Goal: Task Accomplishment & Management: Use online tool/utility

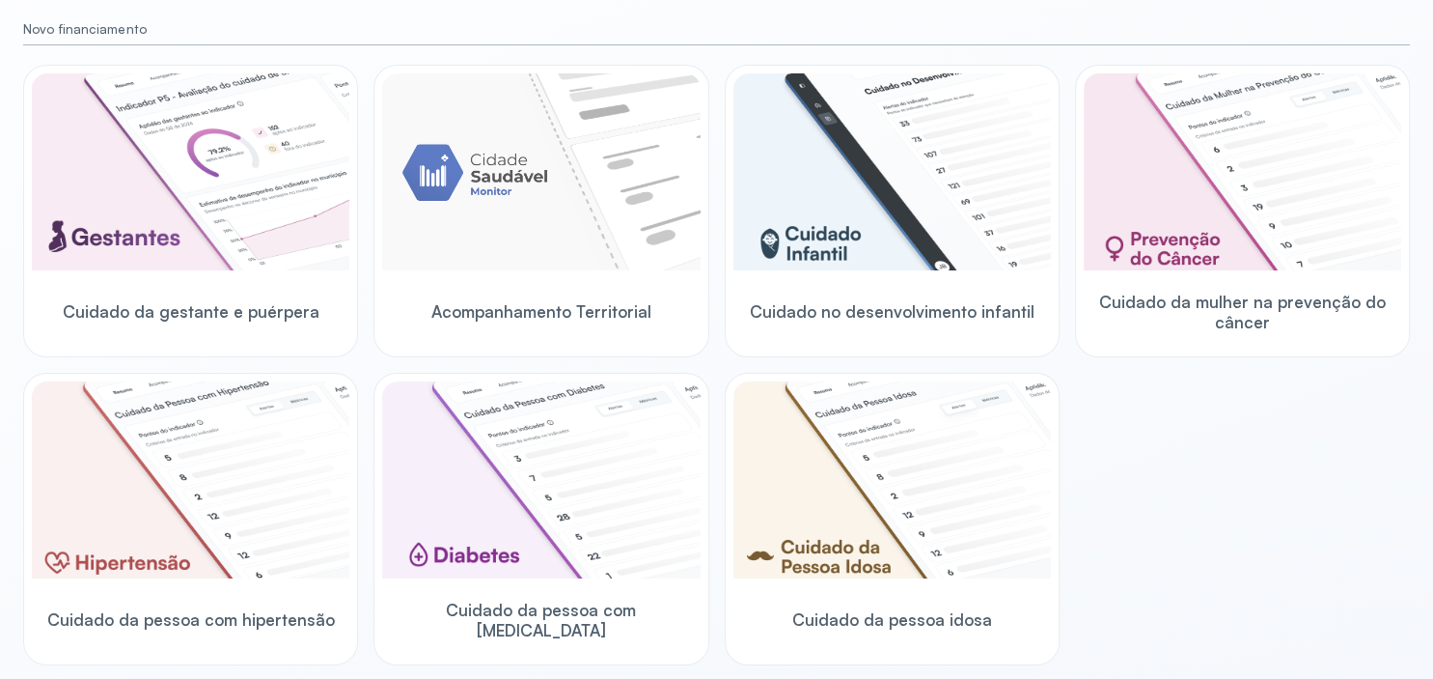
scroll to position [232, 0]
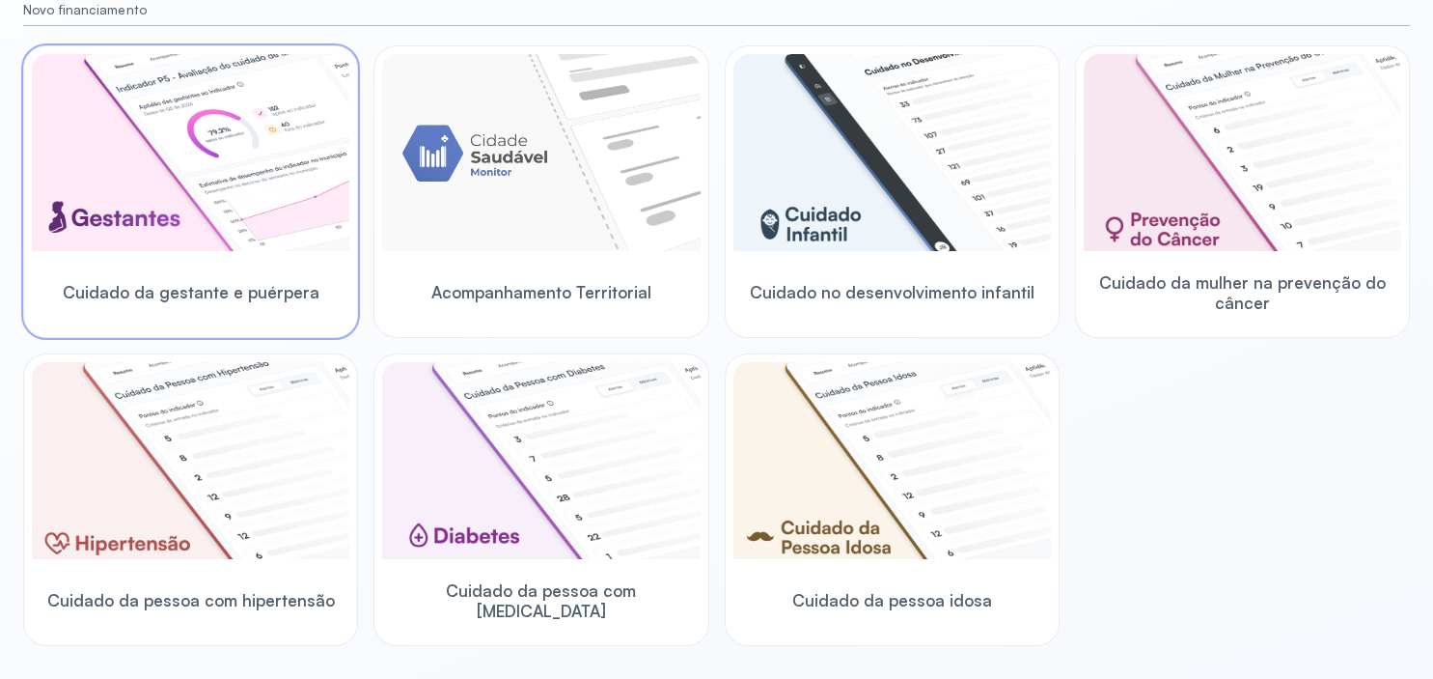
click at [131, 195] on img at bounding box center [191, 152] width 318 height 197
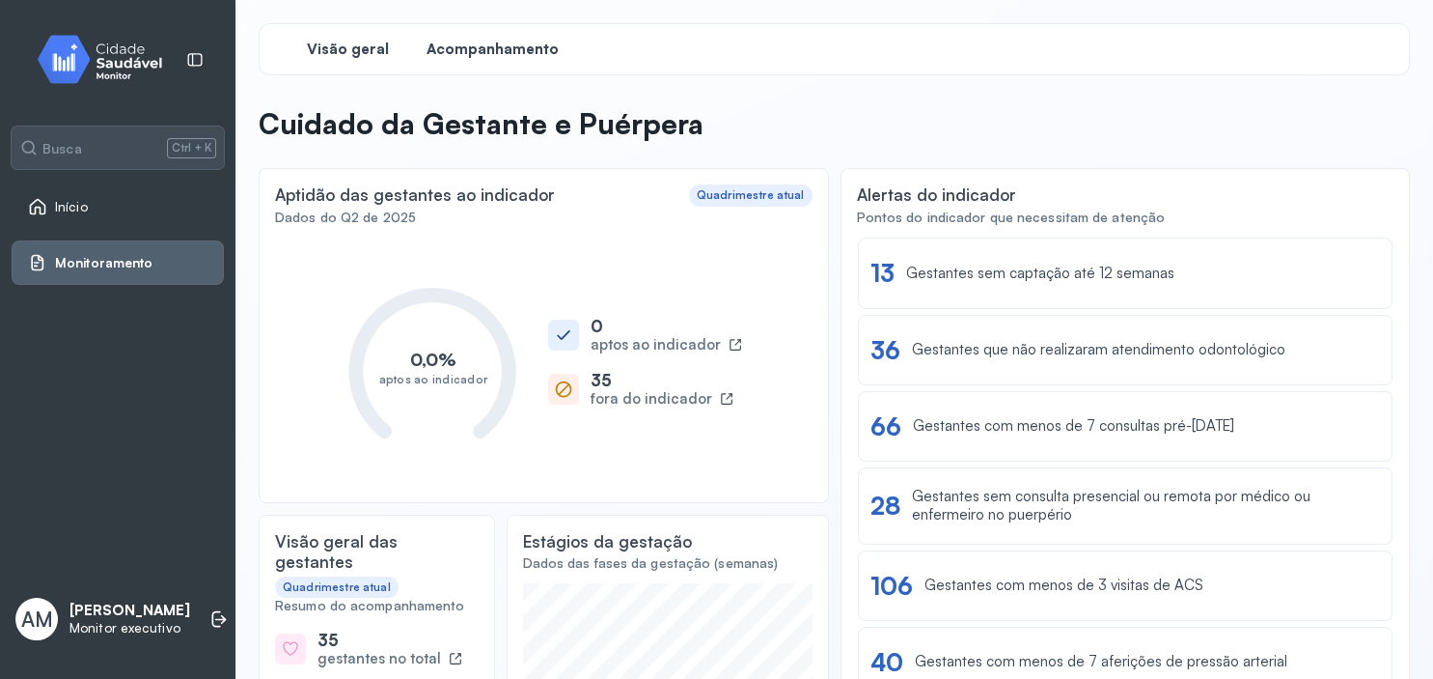
click at [479, 41] on span "Acompanhamento" at bounding box center [493, 50] width 132 height 18
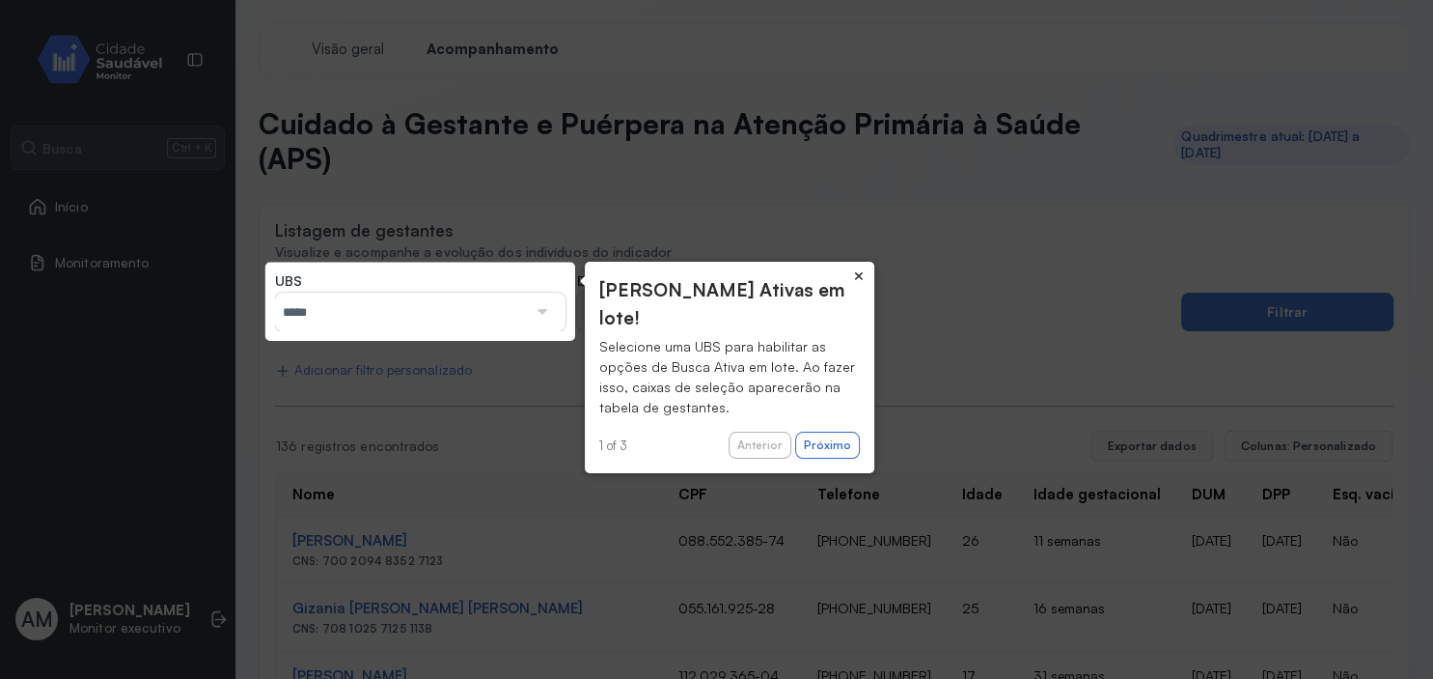
click at [862, 277] on button "×" at bounding box center [859, 275] width 31 height 27
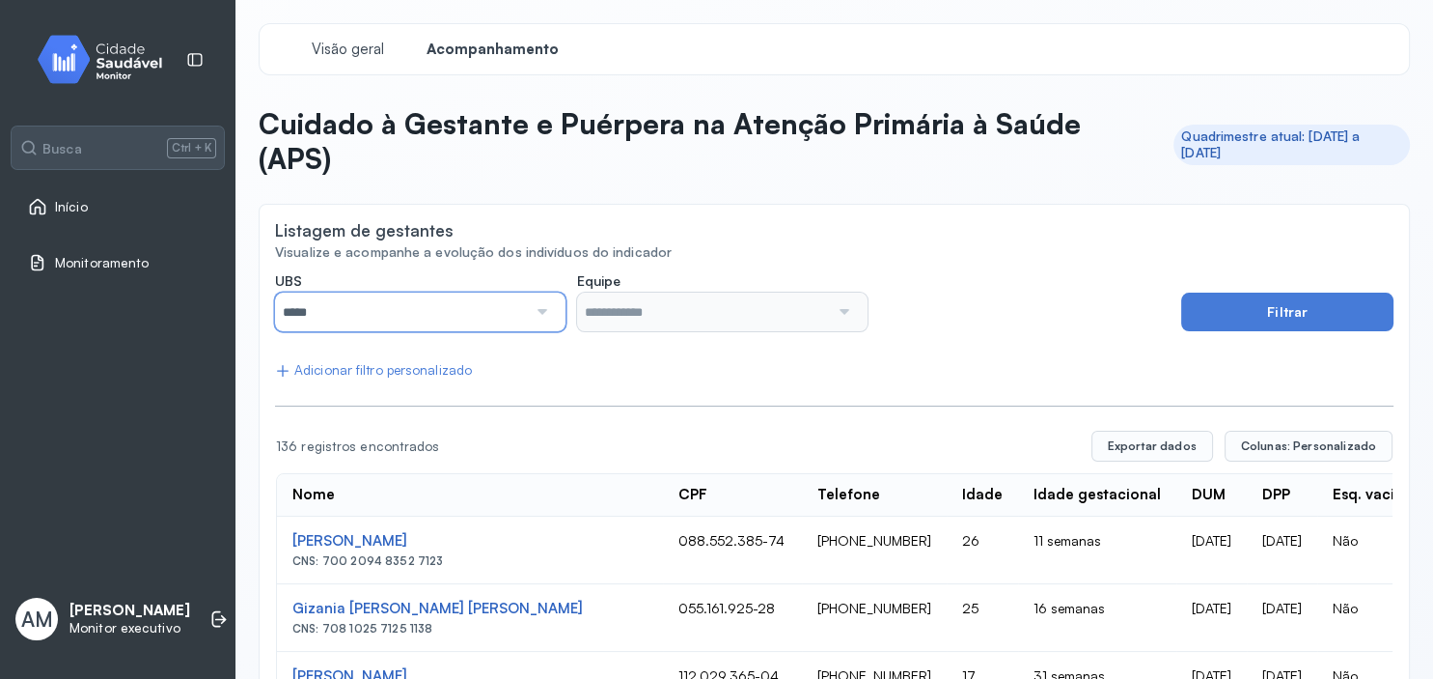
click at [430, 307] on input "*****" at bounding box center [401, 311] width 252 height 39
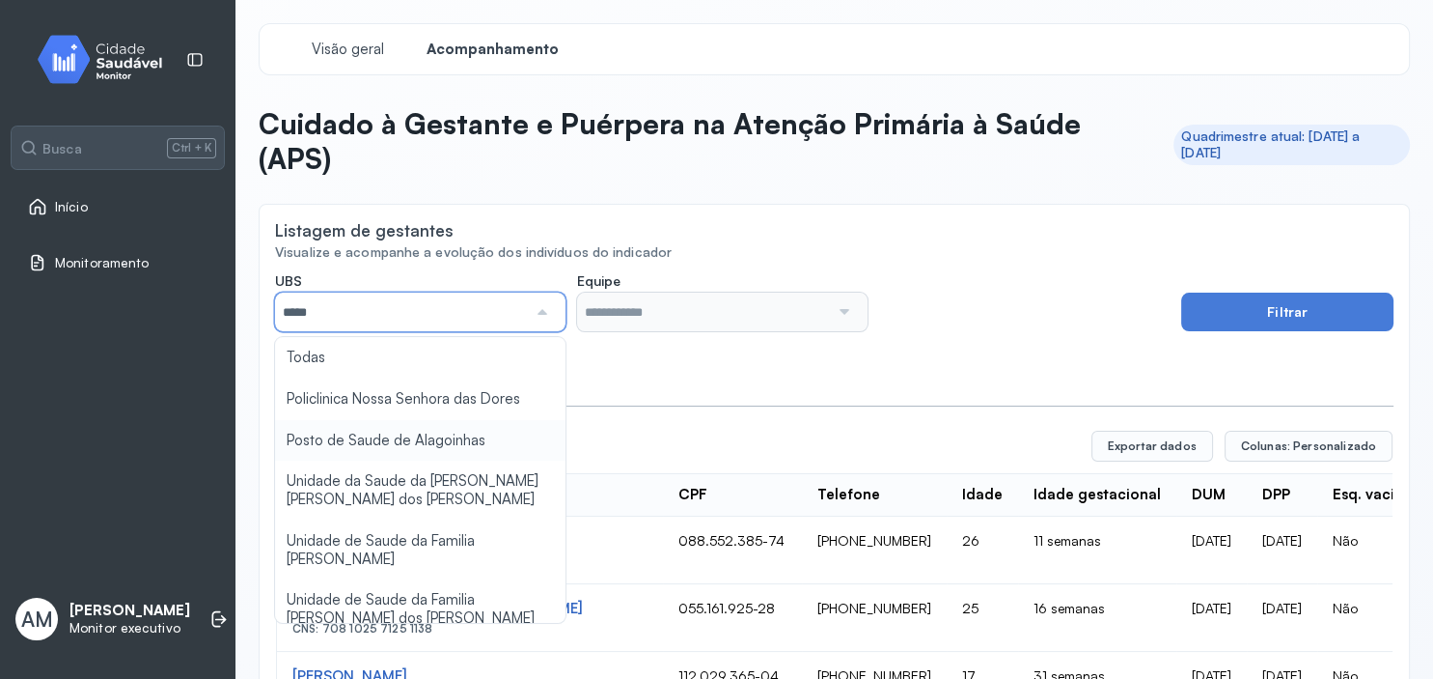
type input "*****"
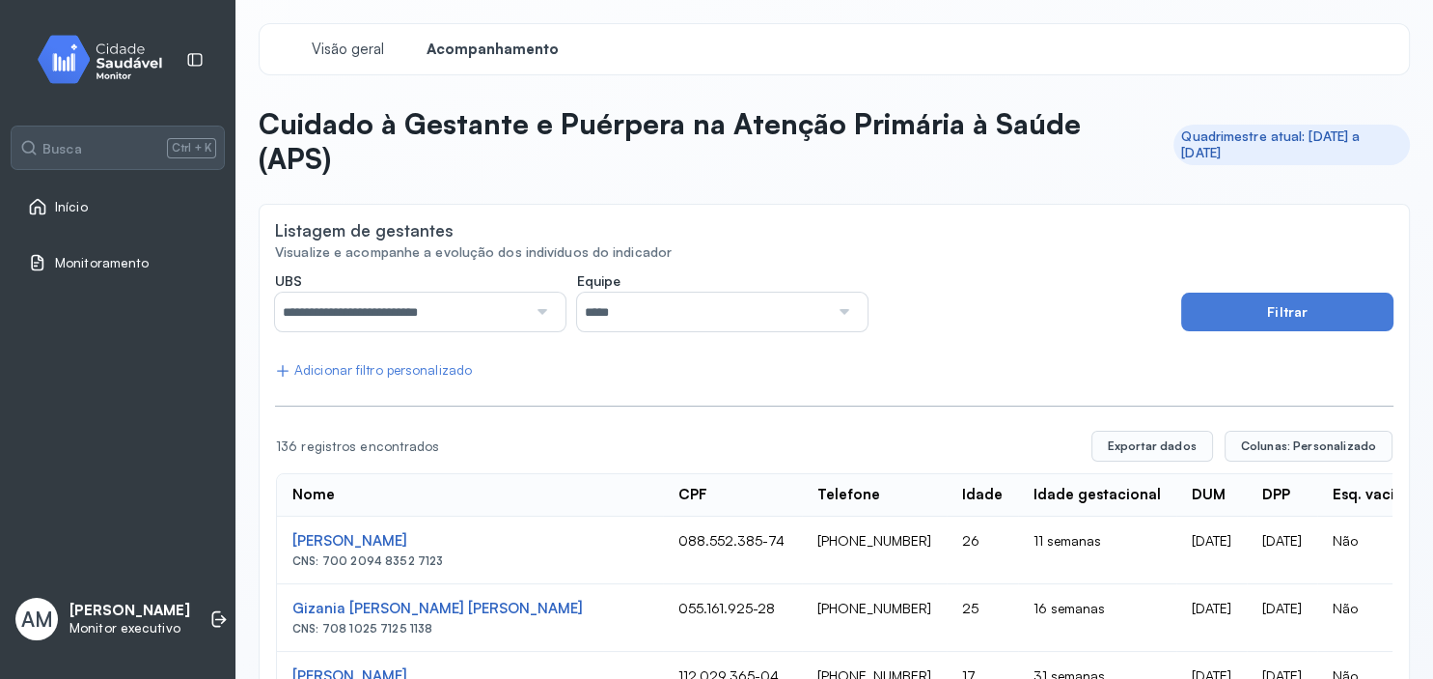
click at [842, 311] on div at bounding box center [842, 311] width 27 height 39
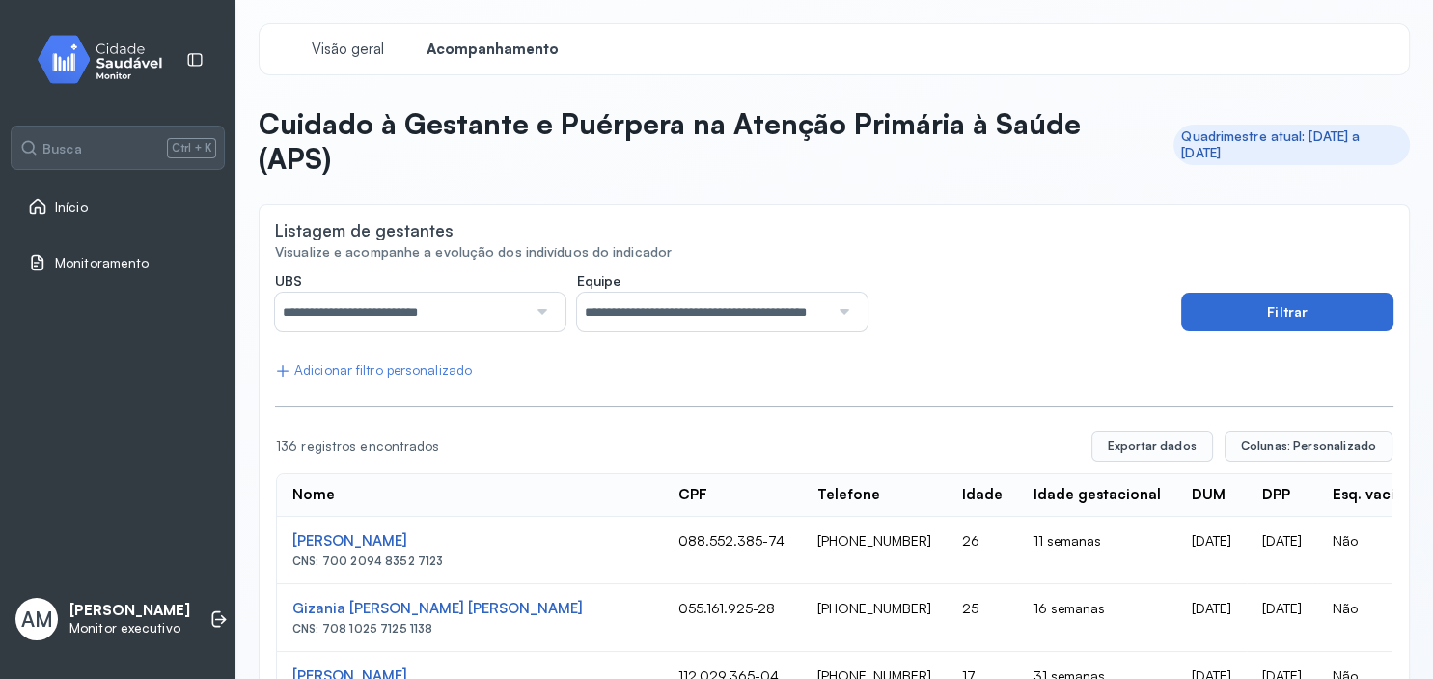
click at [1276, 312] on button "Filtrar" at bounding box center [1287, 311] width 212 height 39
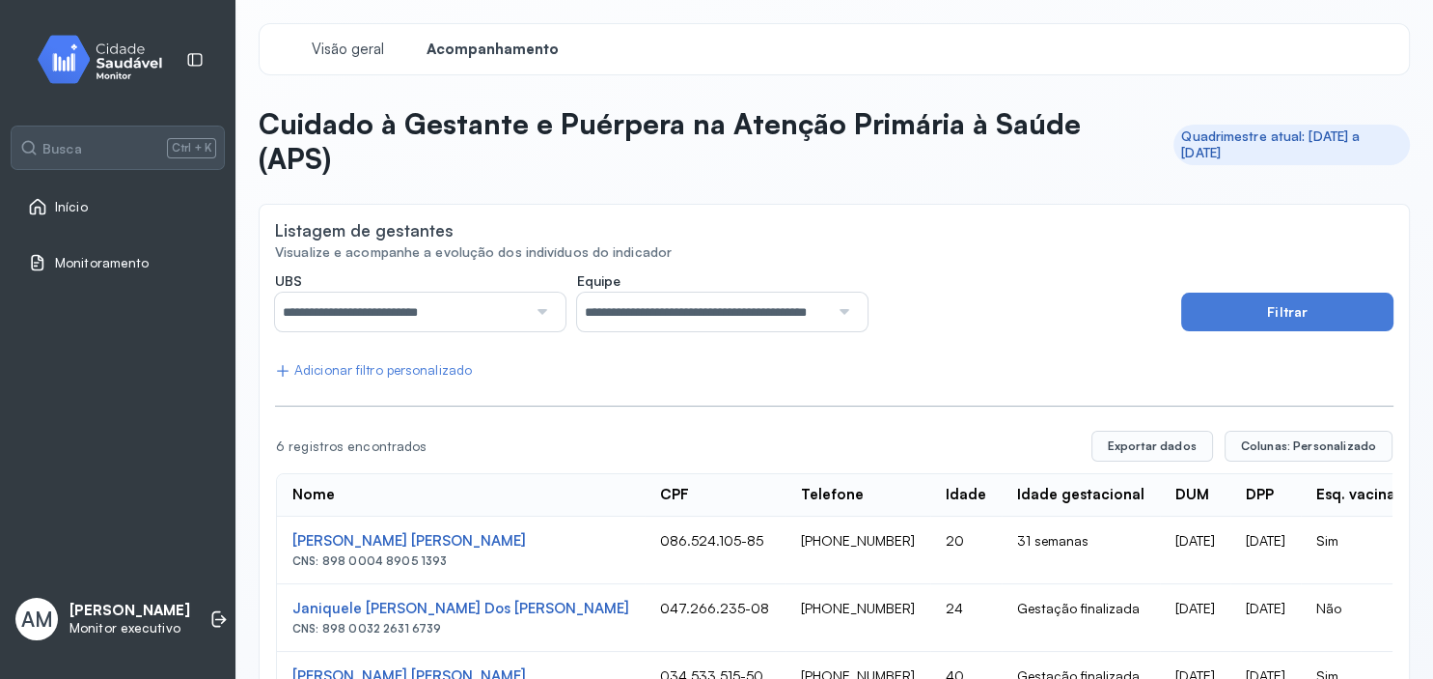
scroll to position [282, 0]
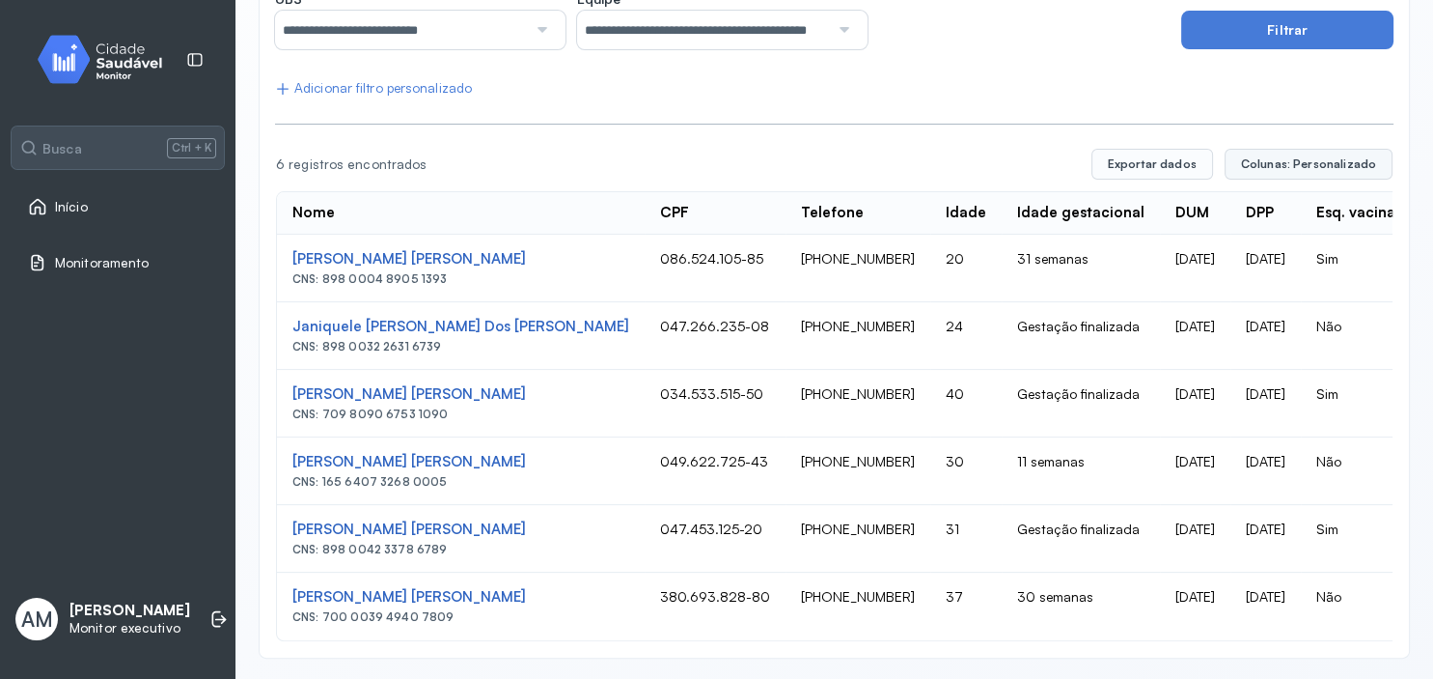
click at [1310, 167] on span "Colunas: Personalizado" at bounding box center [1308, 163] width 135 height 15
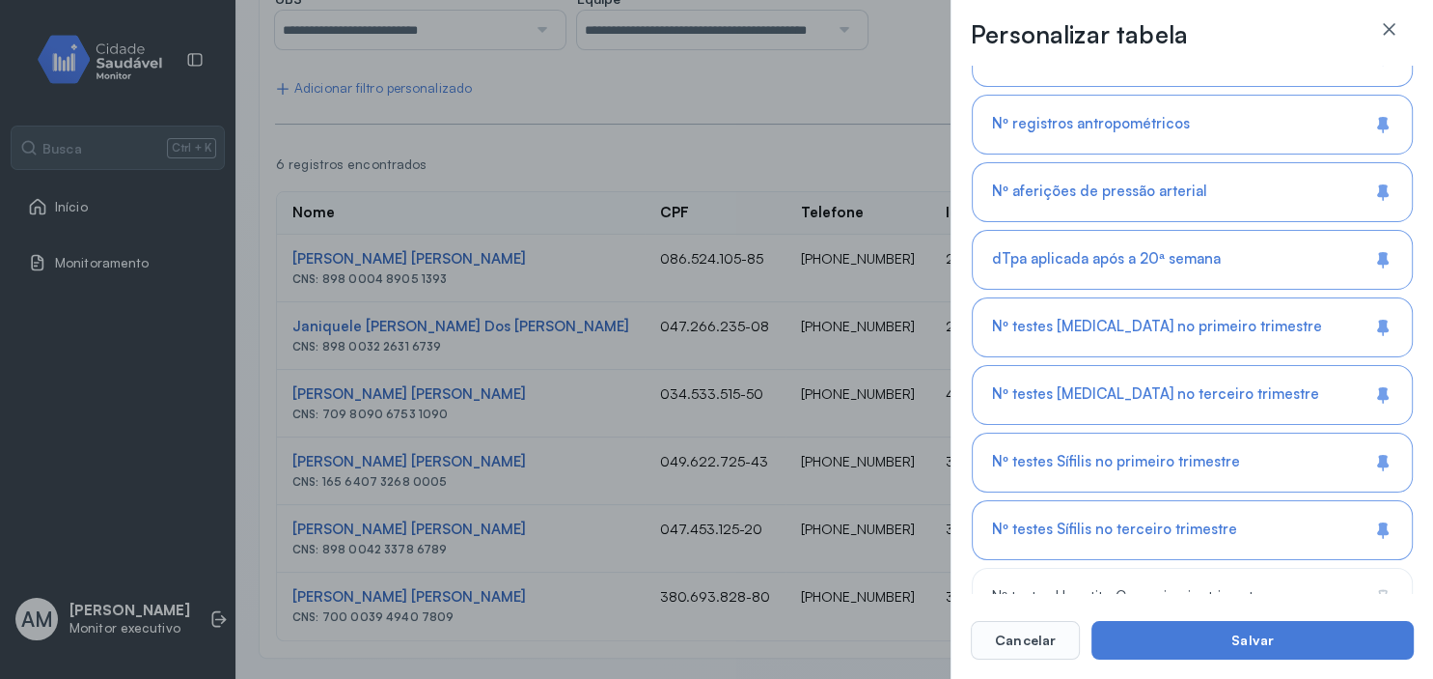
scroll to position [1518, 0]
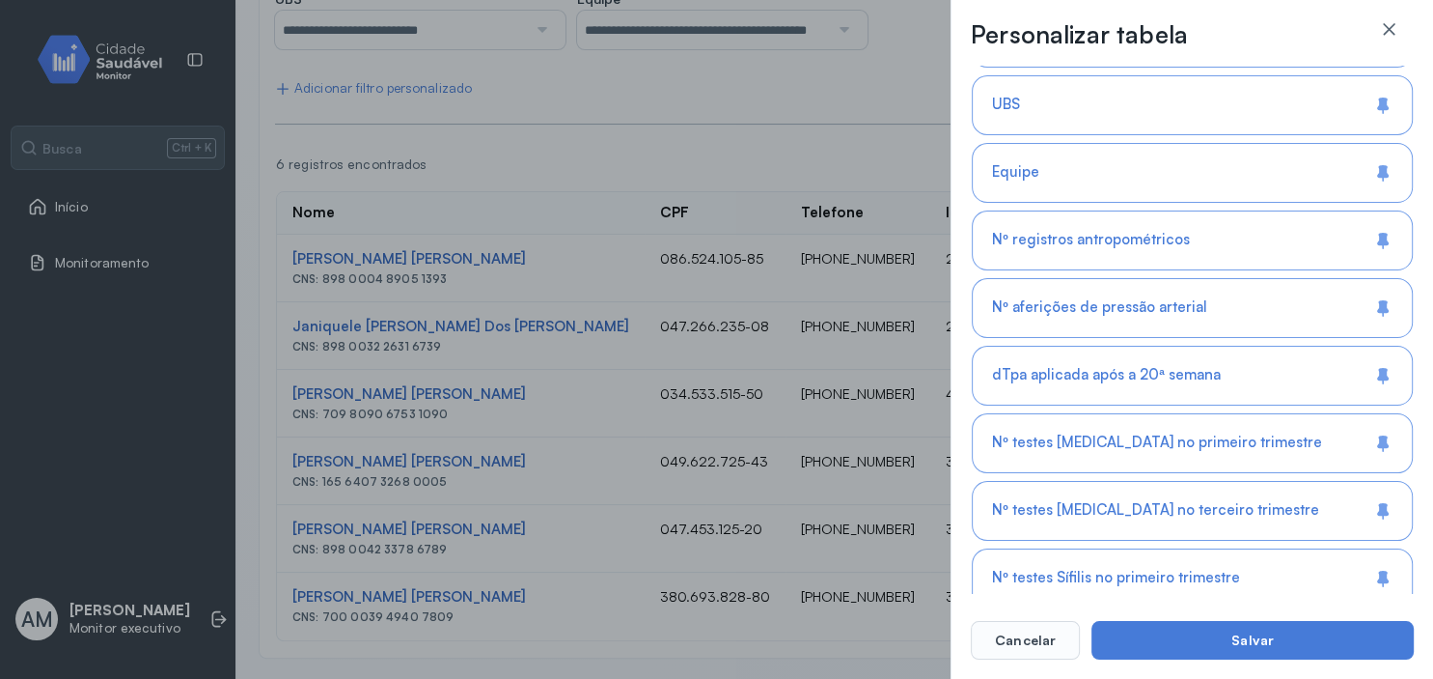
click at [1307, 346] on div "Nº aferições de pressão arterial" at bounding box center [1192, 376] width 441 height 60
click at [1308, 346] on div "Nº aferições de pressão arterial" at bounding box center [1192, 376] width 441 height 60
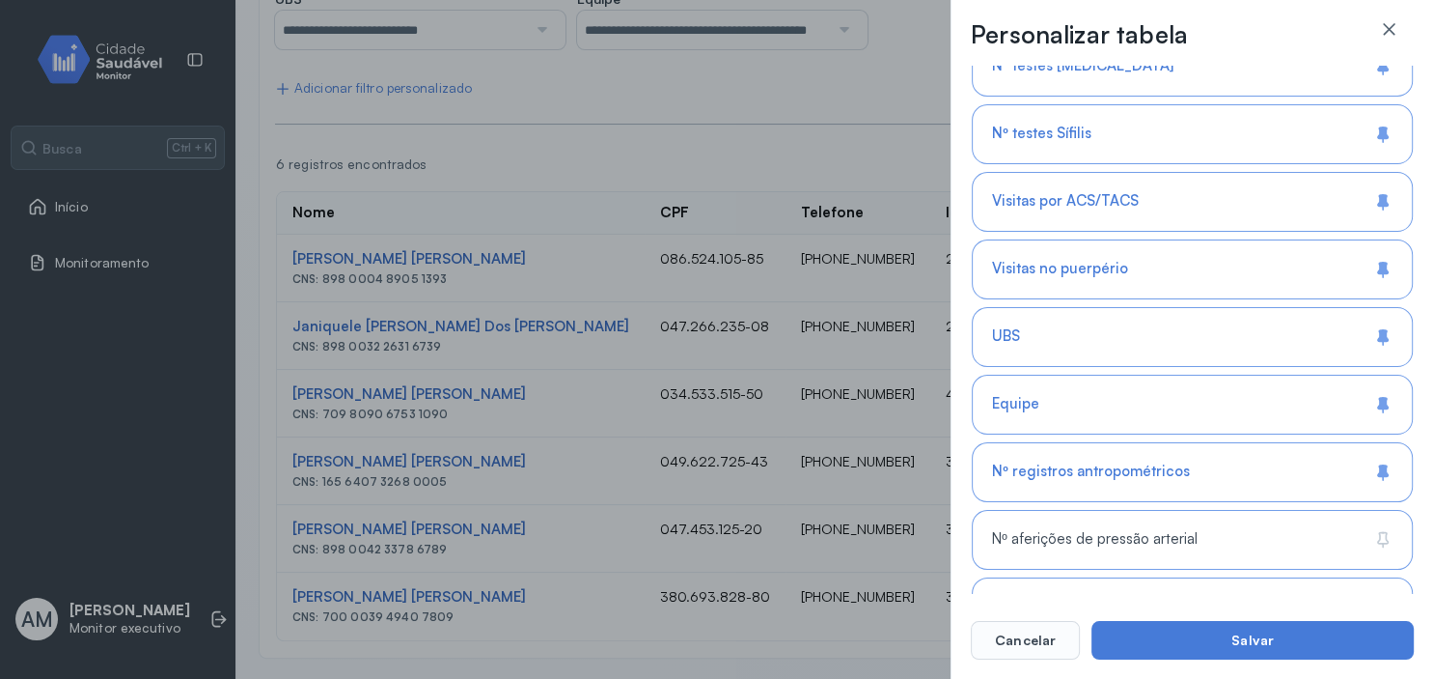
scroll to position [1171, 0]
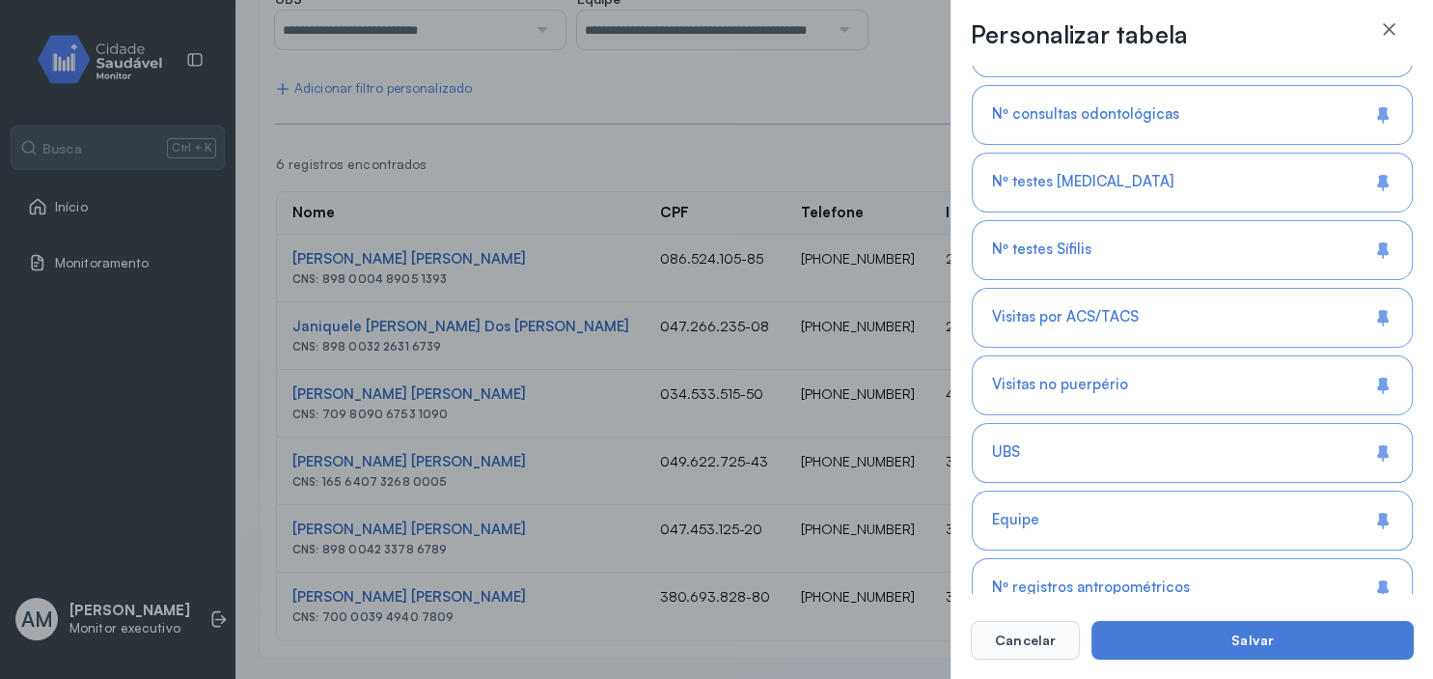
click at [1308, 355] on div "Visitas por ACS/TACS" at bounding box center [1192, 385] width 441 height 60
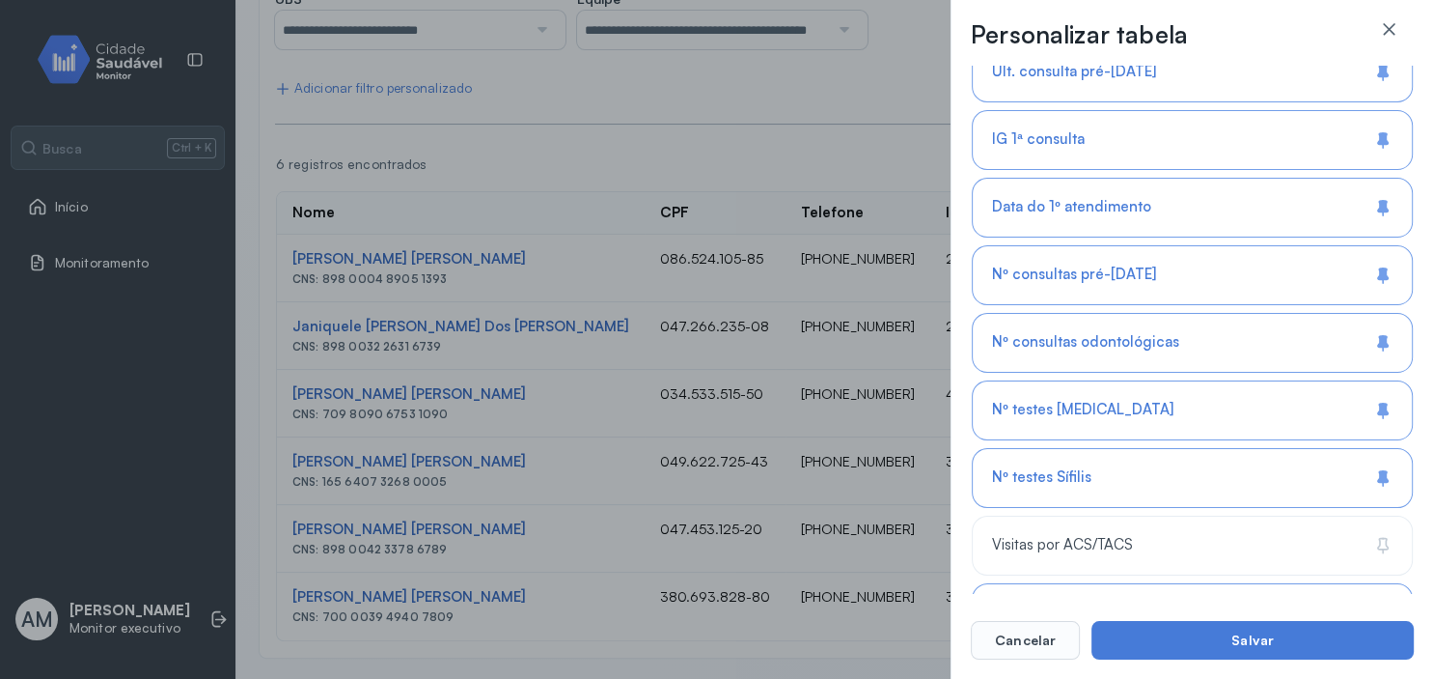
scroll to position [939, 0]
click at [1206, 384] on div "Nº consultas odontológicas" at bounding box center [1192, 414] width 441 height 60
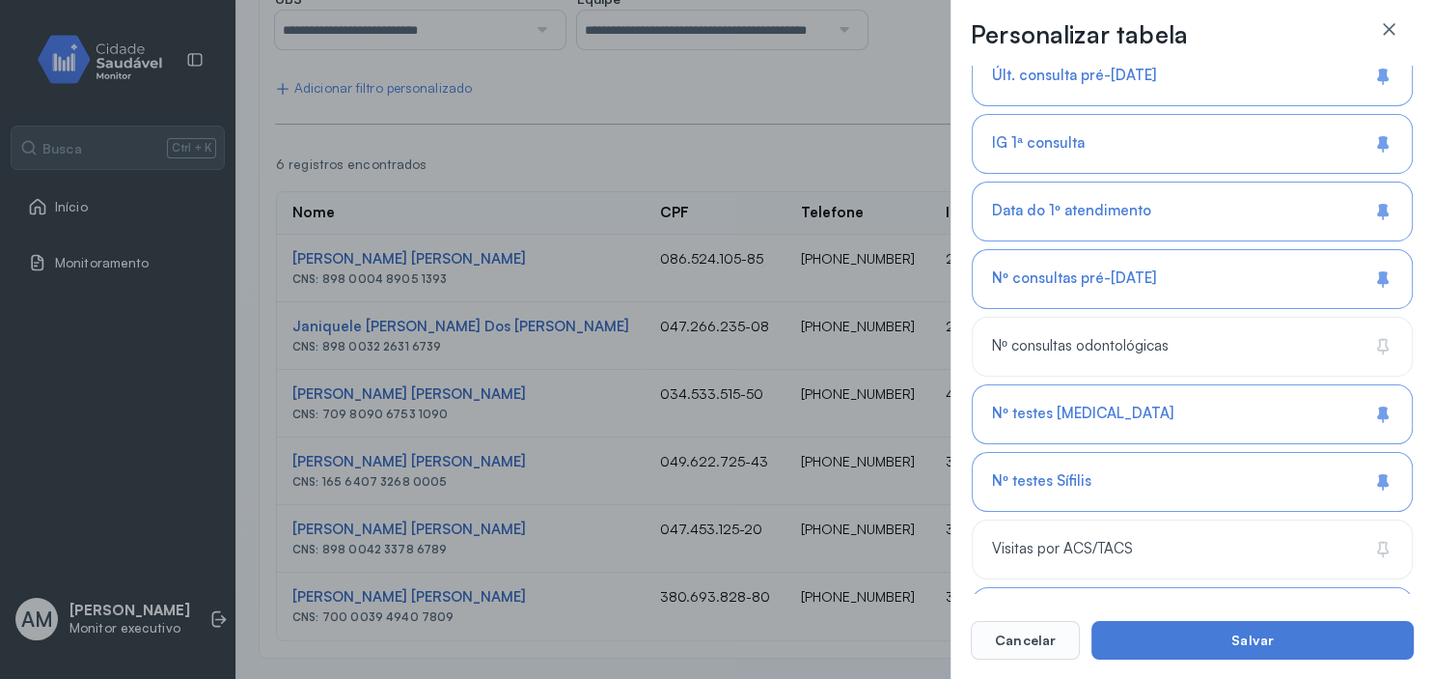
click at [1128, 274] on span "Nº consultas pré-[DATE]" at bounding box center [1073, 278] width 163 height 18
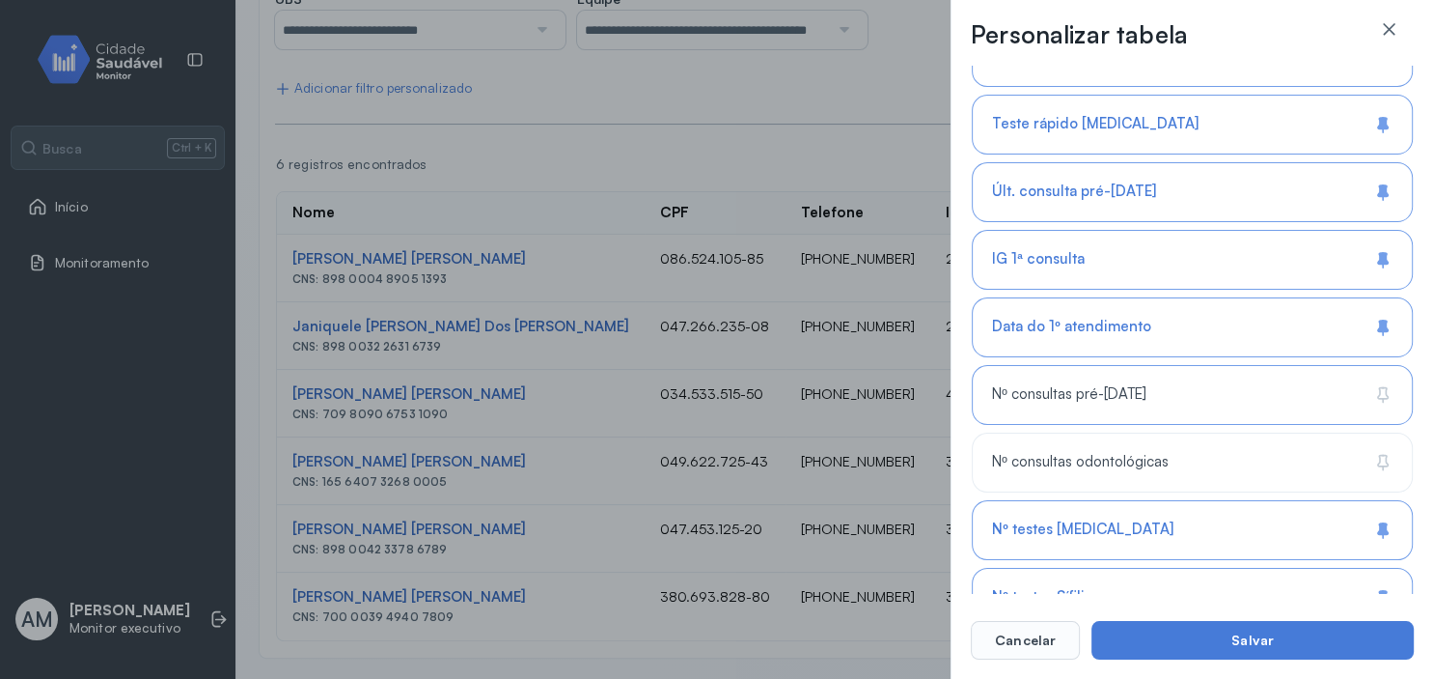
scroll to position [707, 0]
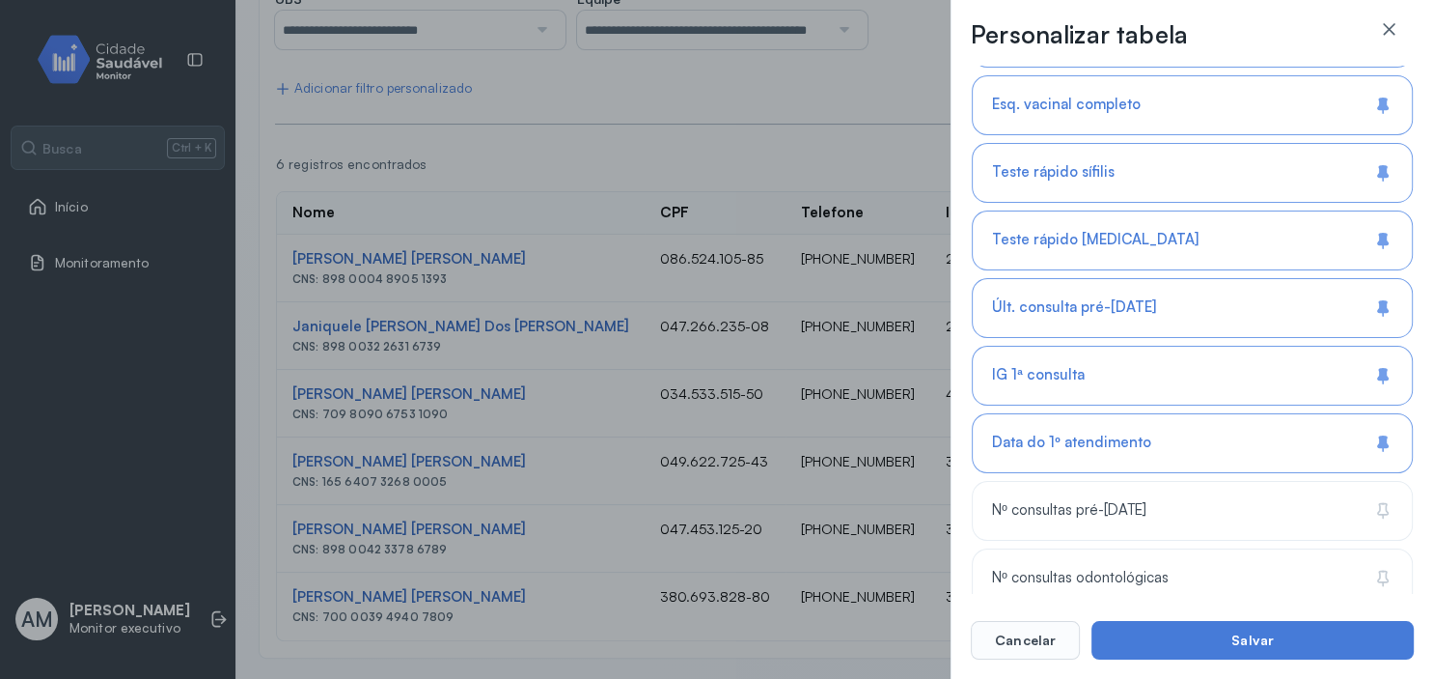
click at [1106, 310] on span "Últ. consulta pré-[DATE]" at bounding box center [1074, 307] width 164 height 18
click at [1087, 102] on span "Esq. vacinal completo" at bounding box center [1066, 105] width 149 height 18
click at [1110, 234] on div "Teste rápido [MEDICAL_DATA]" at bounding box center [1192, 240] width 441 height 60
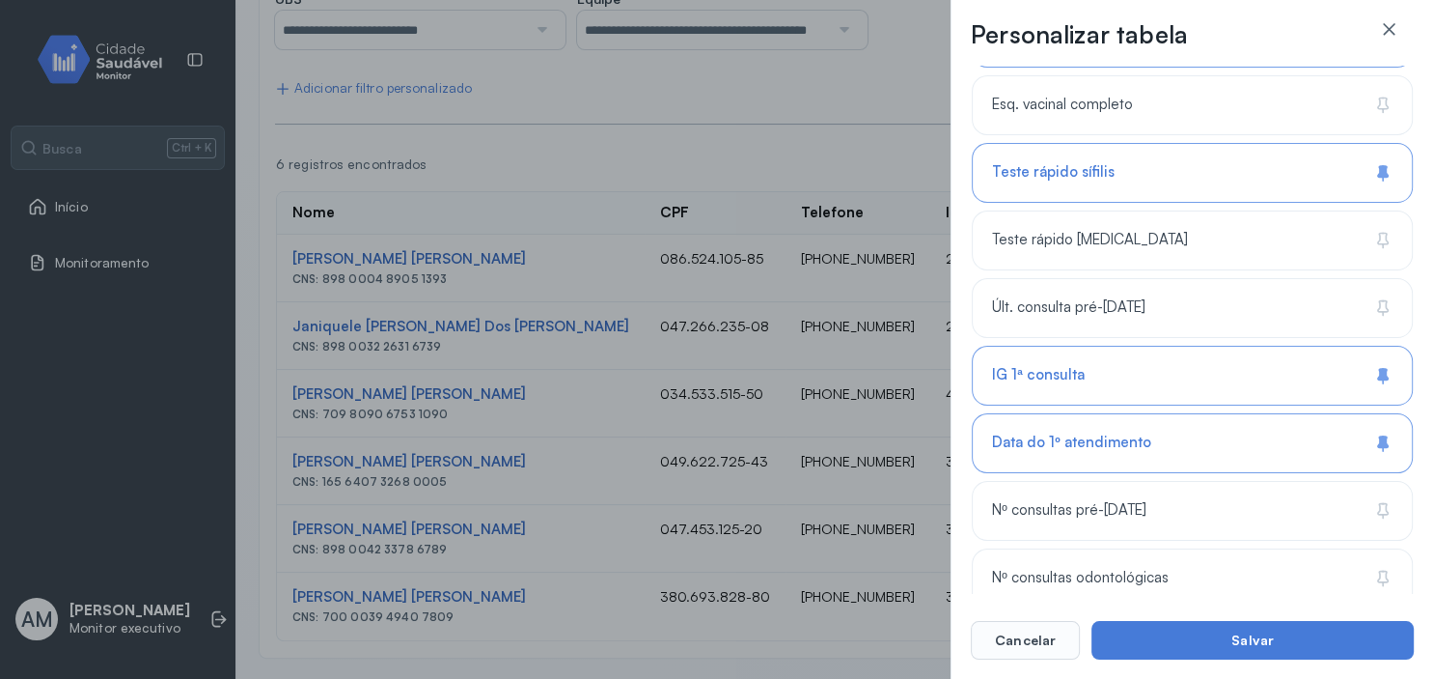
click at [1117, 156] on div "Teste rápido sífilis" at bounding box center [1192, 173] width 441 height 60
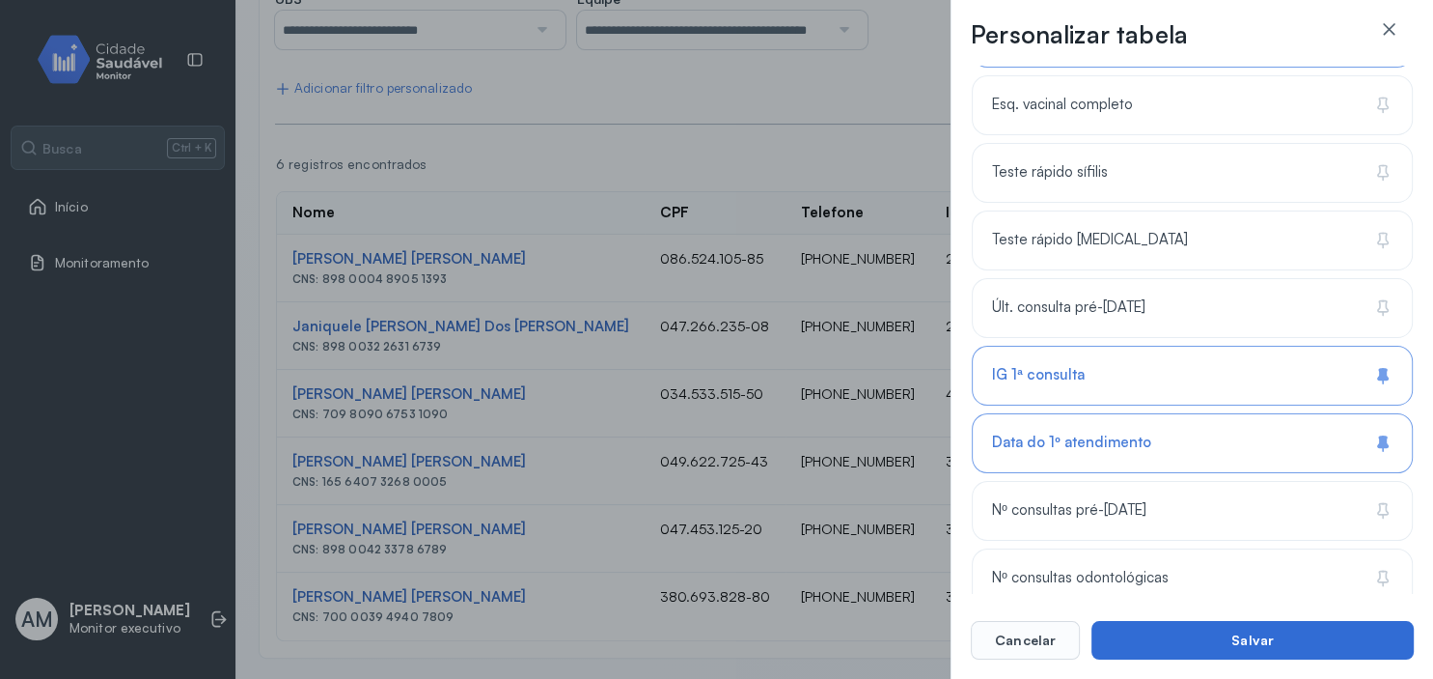
click at [1288, 643] on button "Salvar" at bounding box center [1253, 640] width 322 height 39
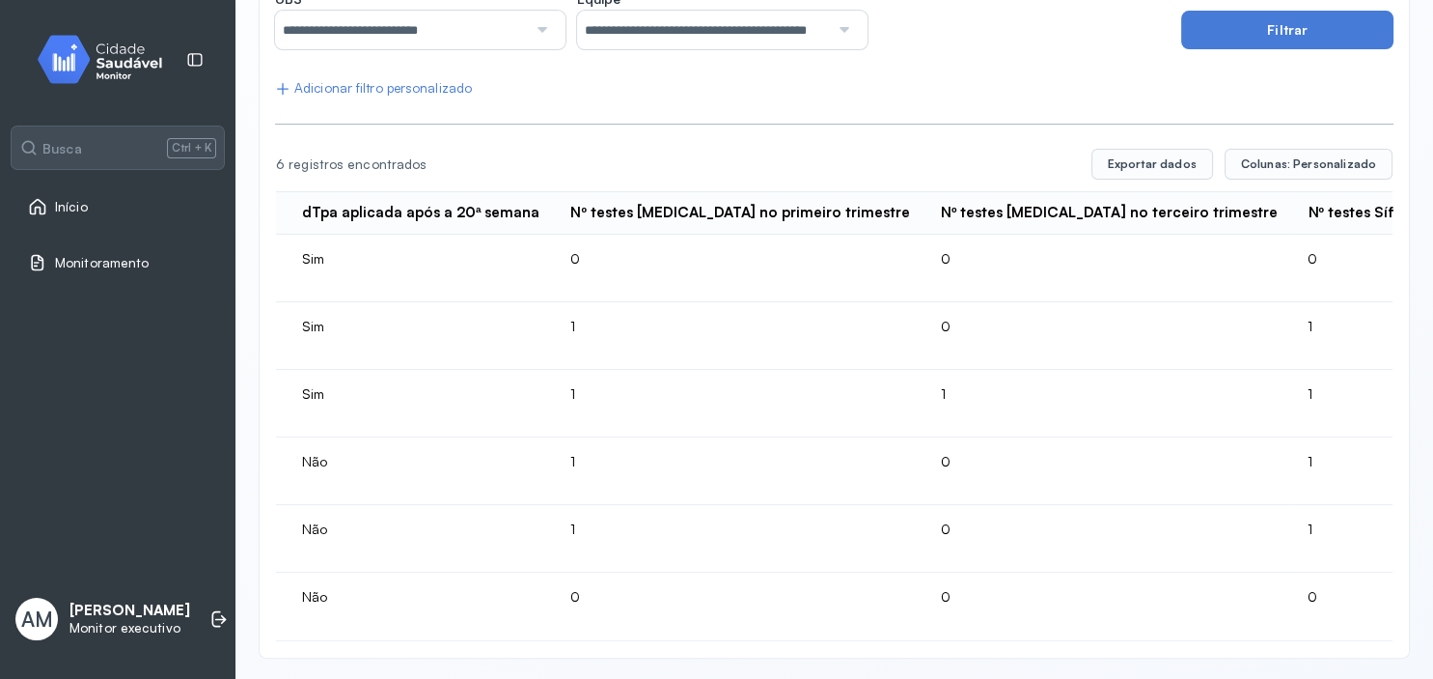
scroll to position [0, 2560]
click at [1308, 161] on span "Colunas: Personalizado" at bounding box center [1308, 163] width 135 height 15
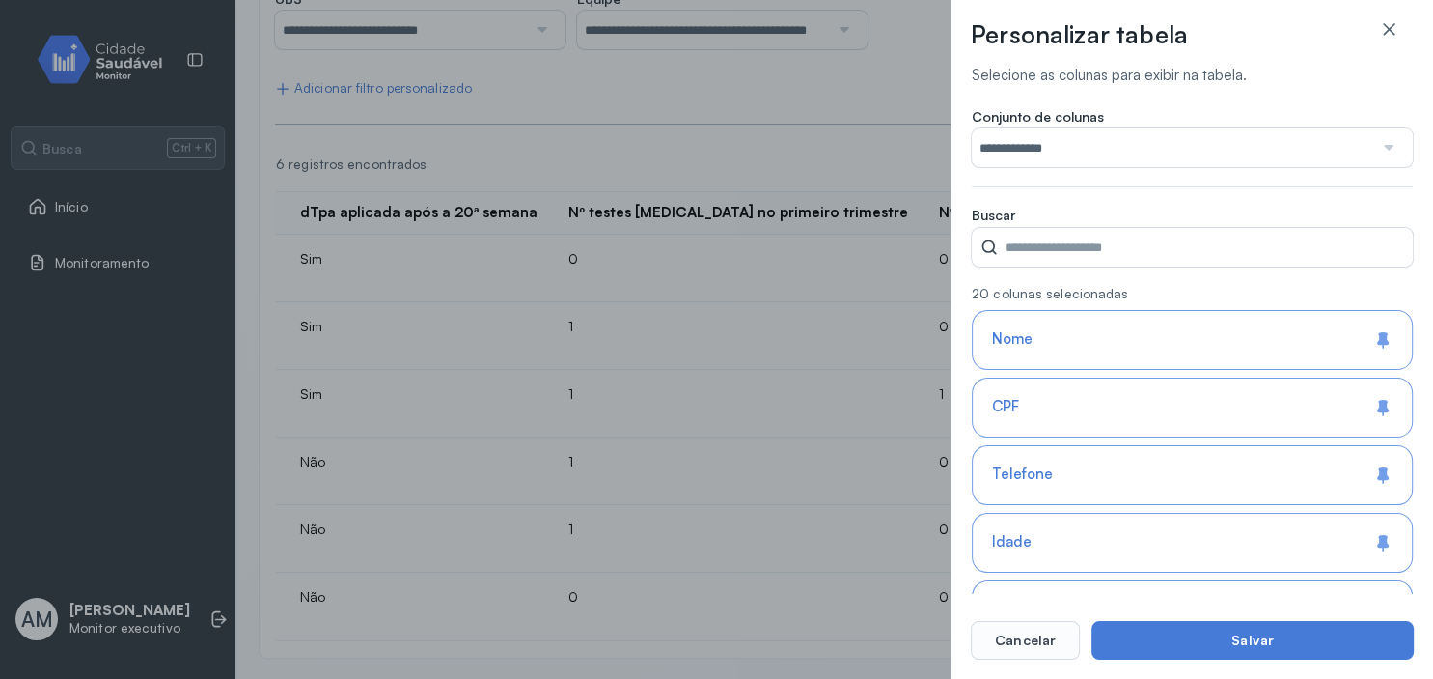
click at [1387, 149] on div at bounding box center [1387, 147] width 28 height 39
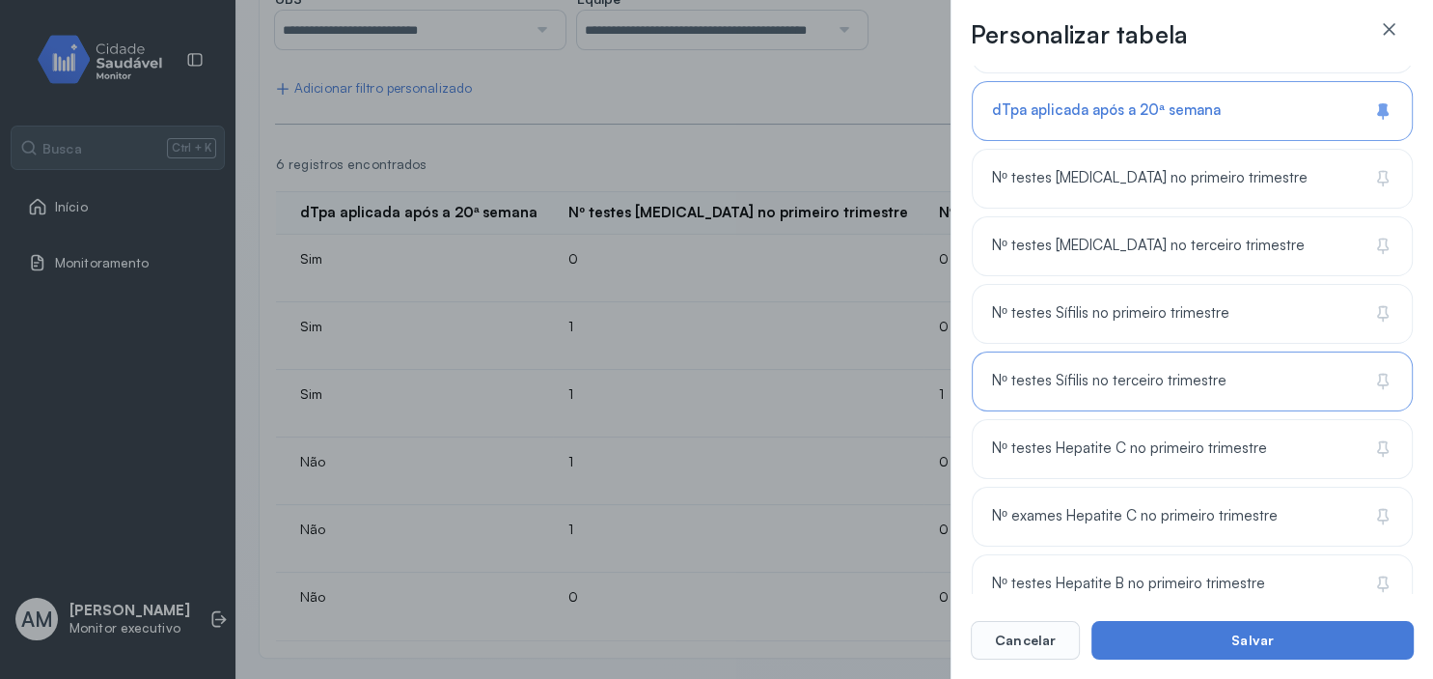
scroll to position [1634, 0]
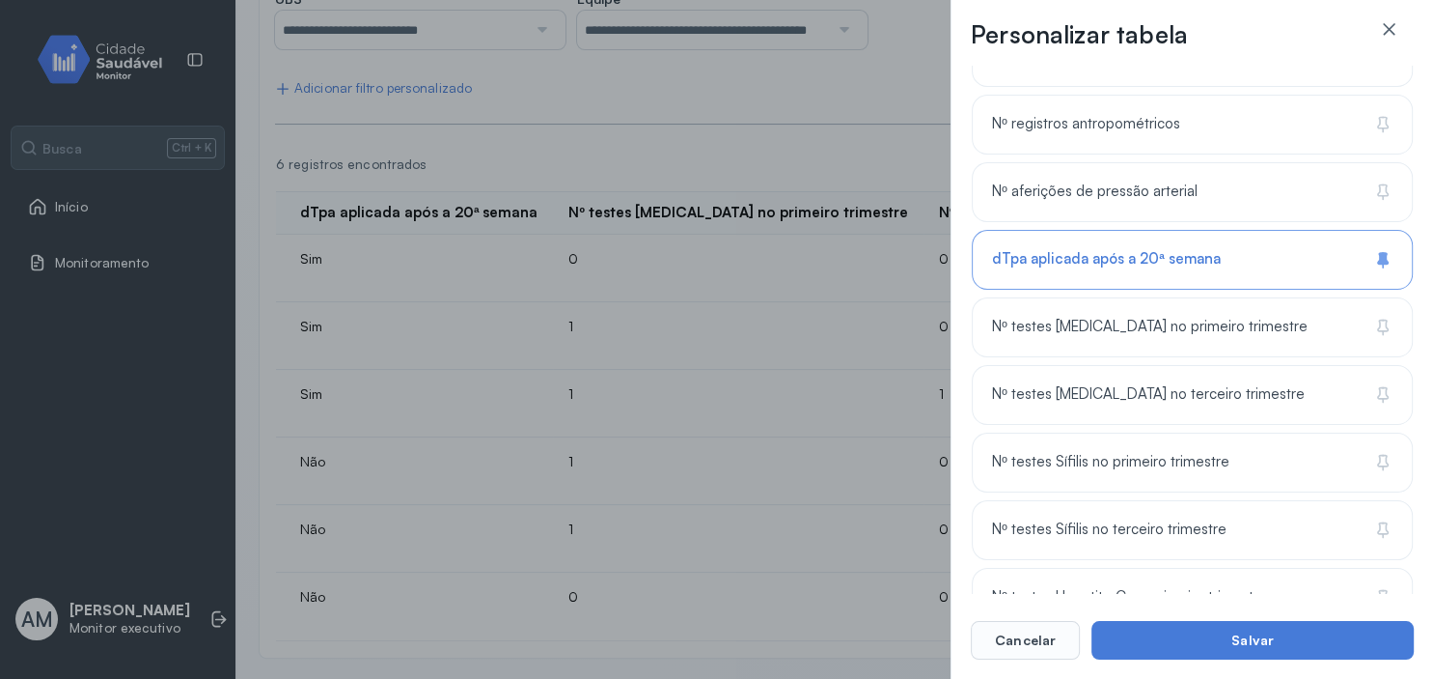
click at [1234, 265] on div "dTpa aplicada após a 20ª semana" at bounding box center [1192, 260] width 441 height 60
type input "**********"
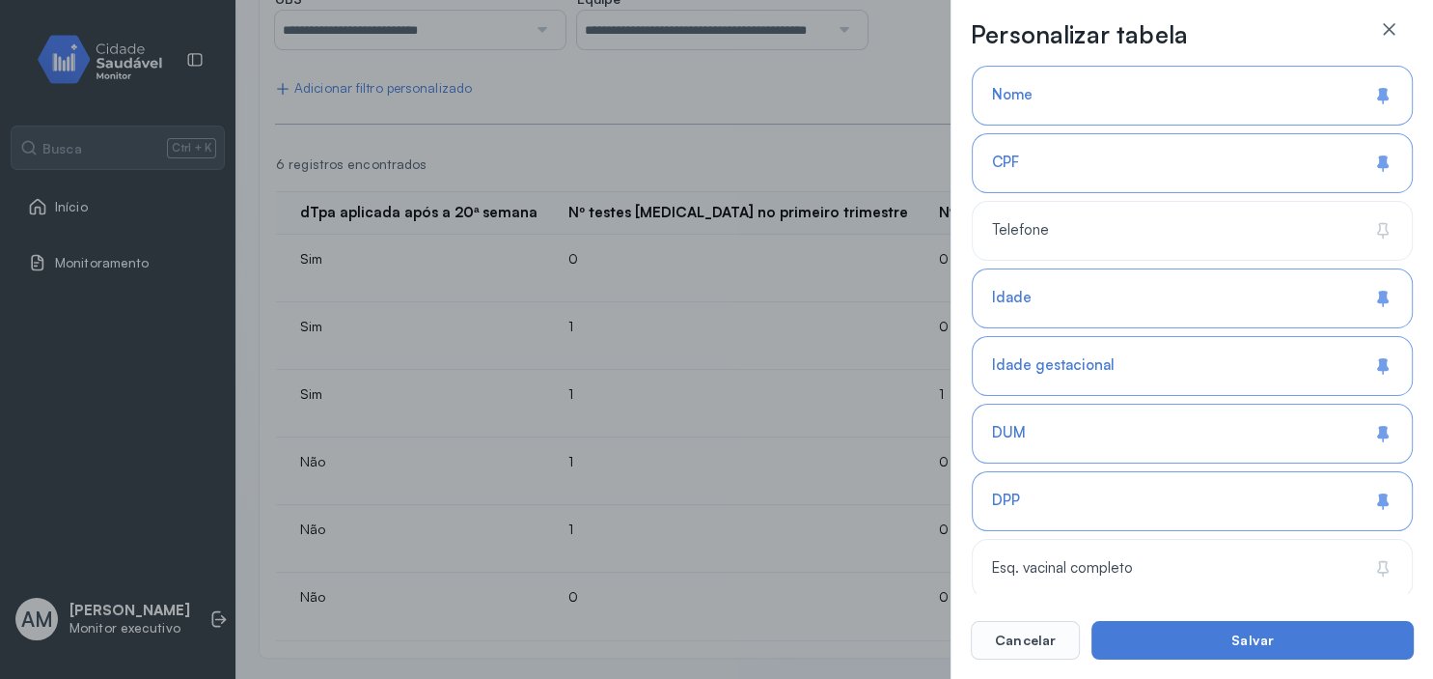
scroll to position [13, 0]
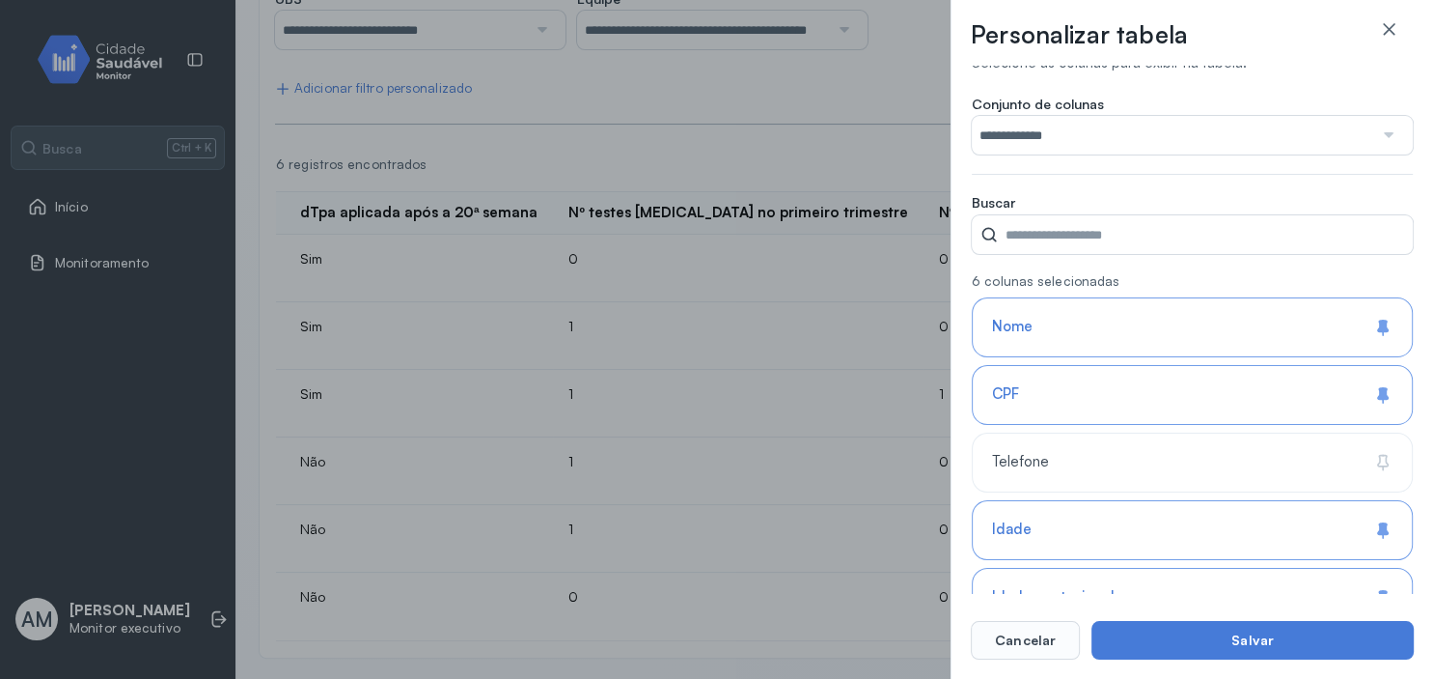
click at [1075, 402] on div "CPF" at bounding box center [1192, 395] width 441 height 60
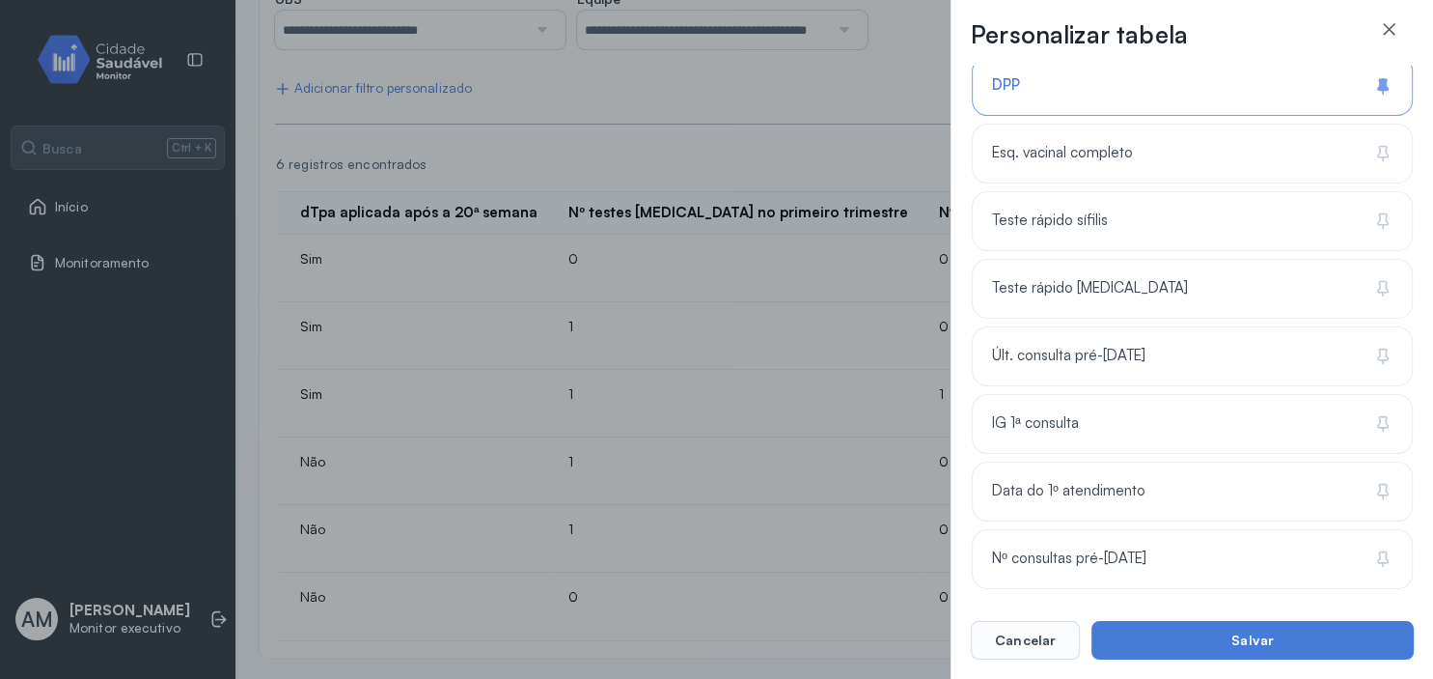
scroll to position [695, 0]
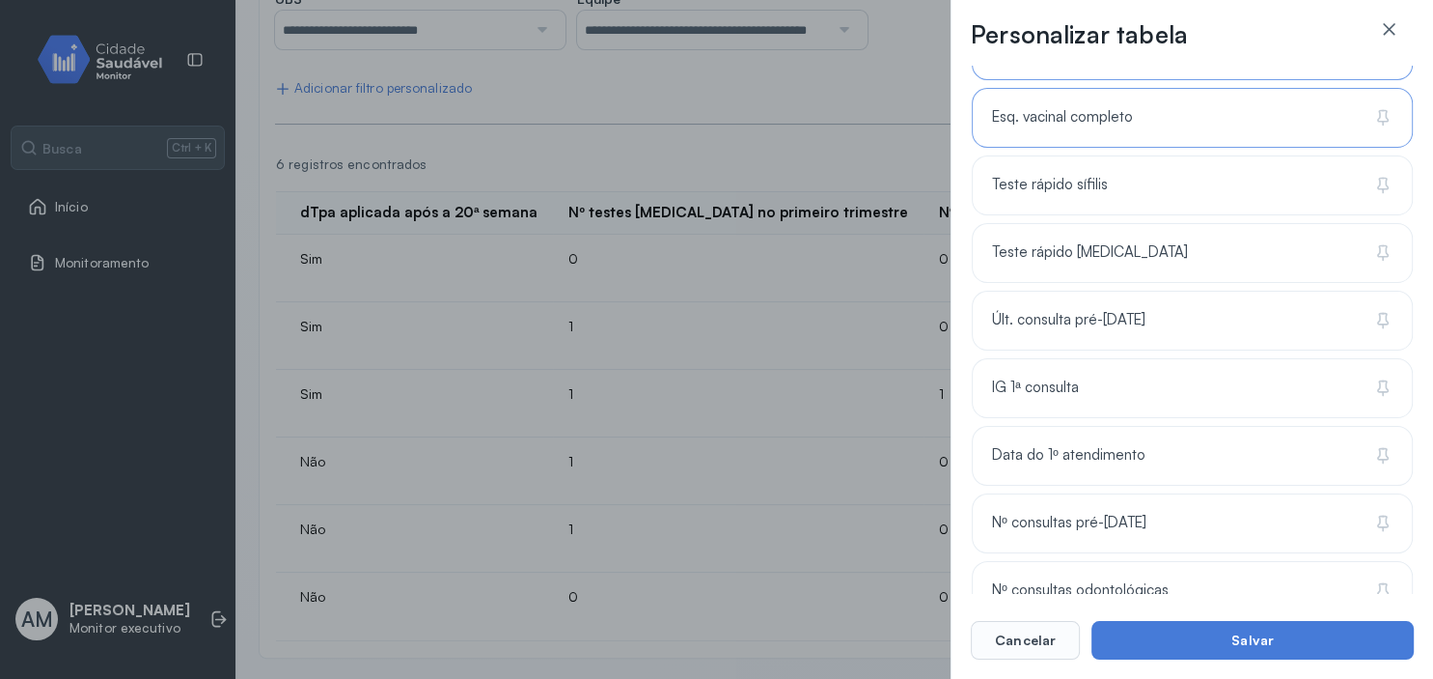
click at [1140, 155] on div "Esq. vacinal completo" at bounding box center [1192, 185] width 441 height 60
click at [1156, 358] on div "Últ. consulta pré-[DATE]" at bounding box center [1192, 388] width 441 height 60
click at [1130, 426] on div "IG 1ª consulta" at bounding box center [1192, 456] width 441 height 60
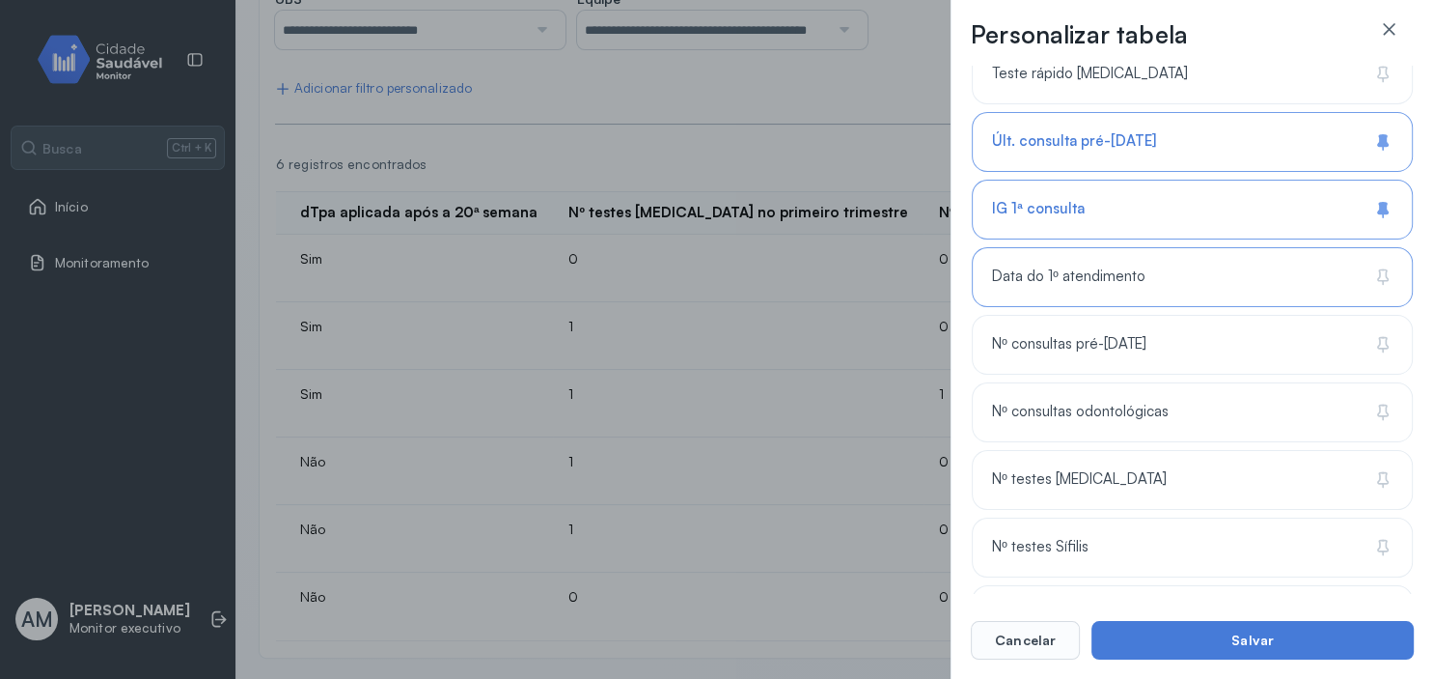
scroll to position [927, 0]
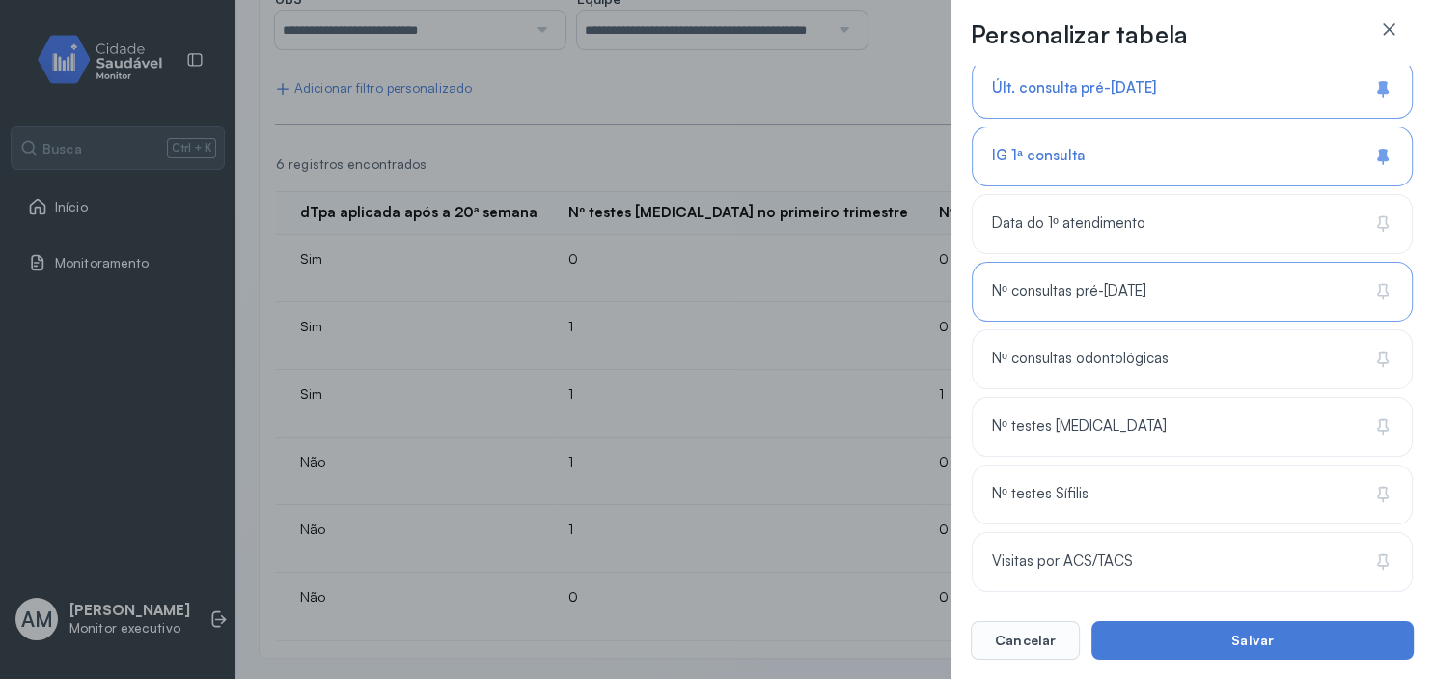
click at [1060, 292] on span "Nº consultas pré-[DATE]" at bounding box center [1068, 291] width 153 height 18
click at [1083, 353] on span "Nº consultas odontológicas" at bounding box center [1080, 358] width 176 height 18
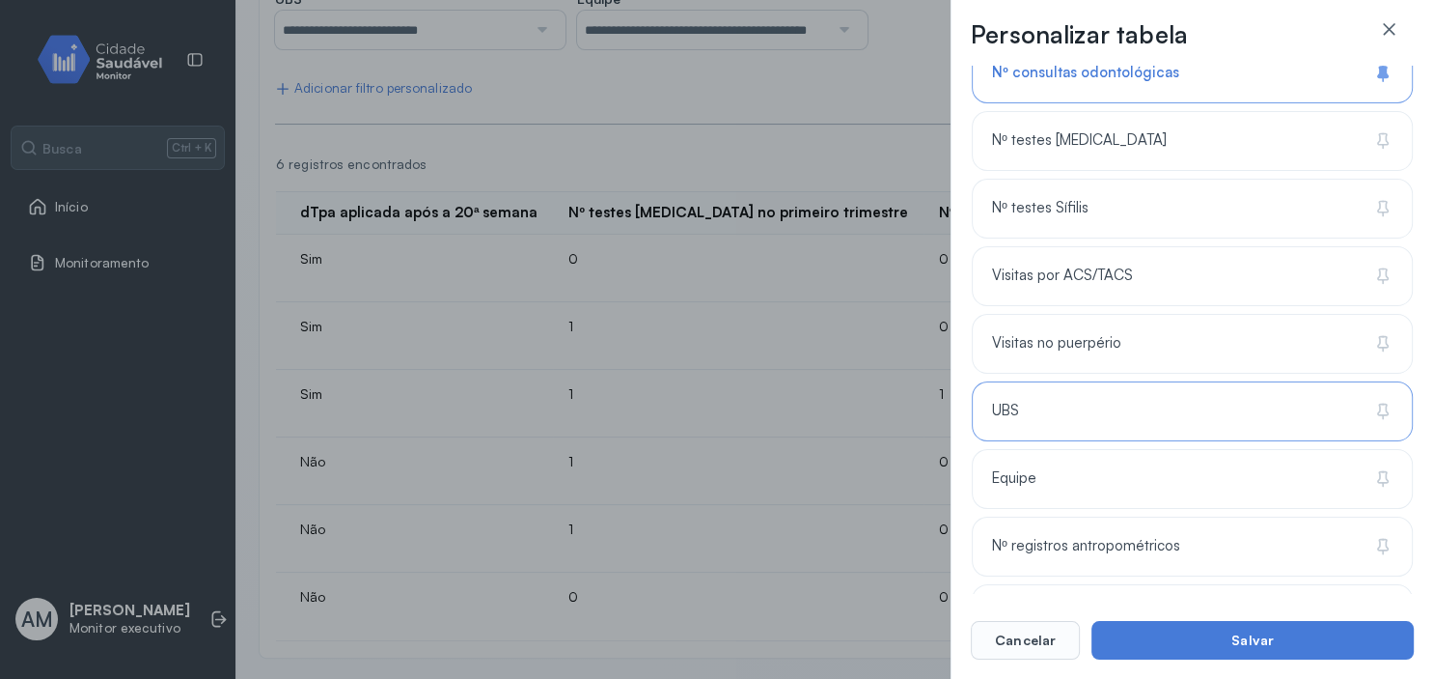
scroll to position [1274, 0]
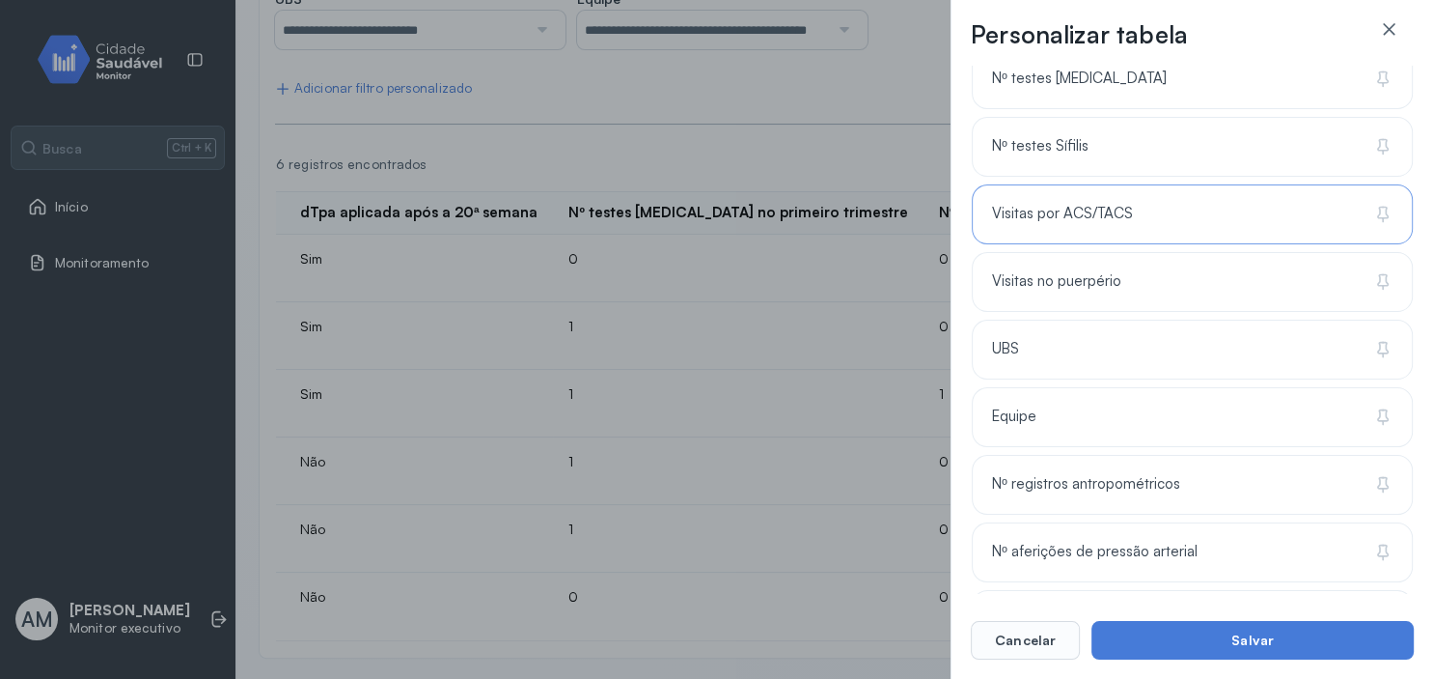
click at [1134, 252] on div "Visitas por ACS/TACS" at bounding box center [1192, 282] width 441 height 60
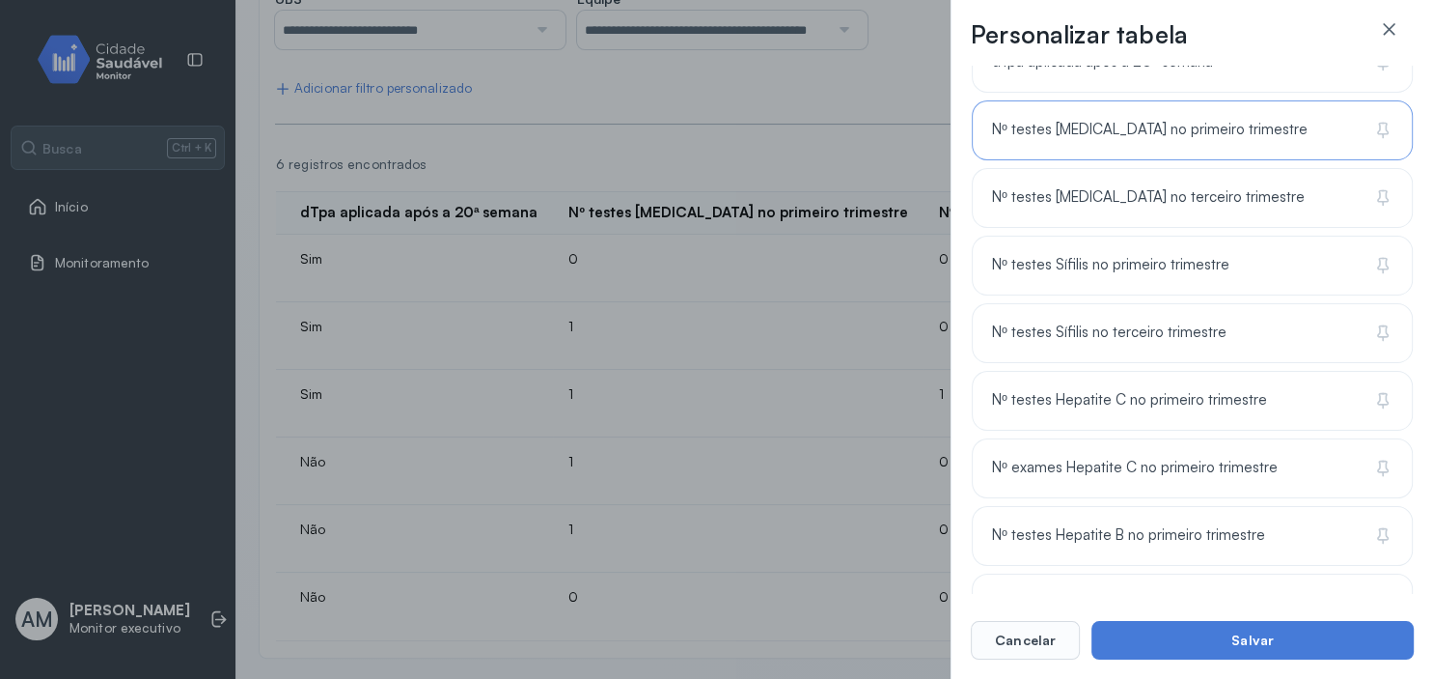
scroll to position [1866, 0]
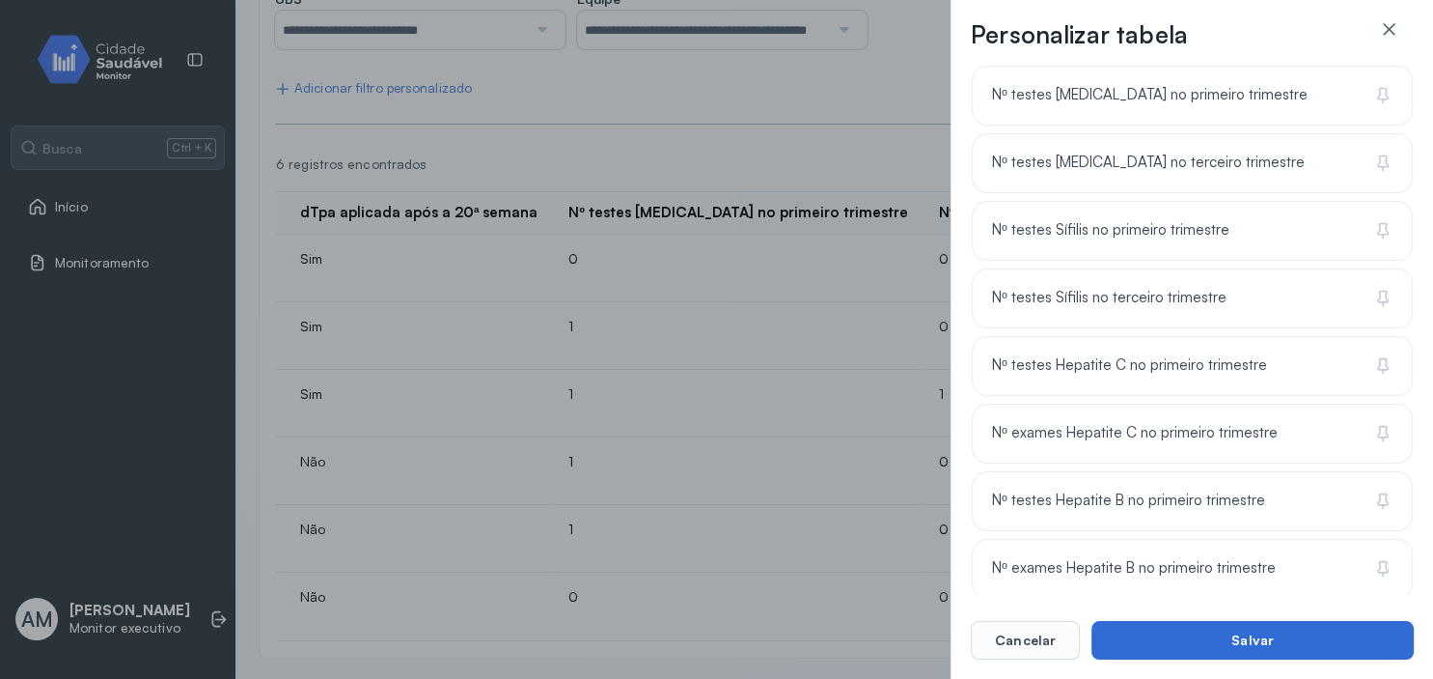
click at [1239, 651] on button "Salvar" at bounding box center [1253, 640] width 322 height 39
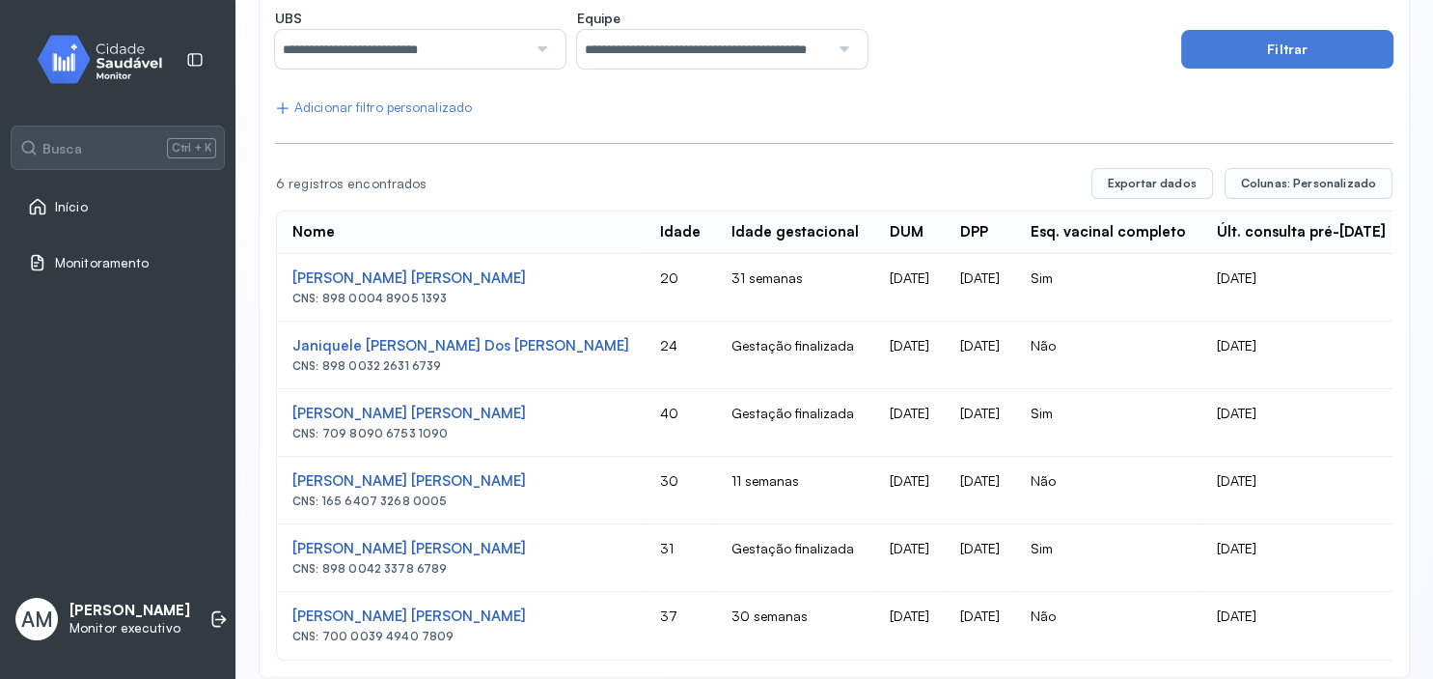
scroll to position [282, 0]
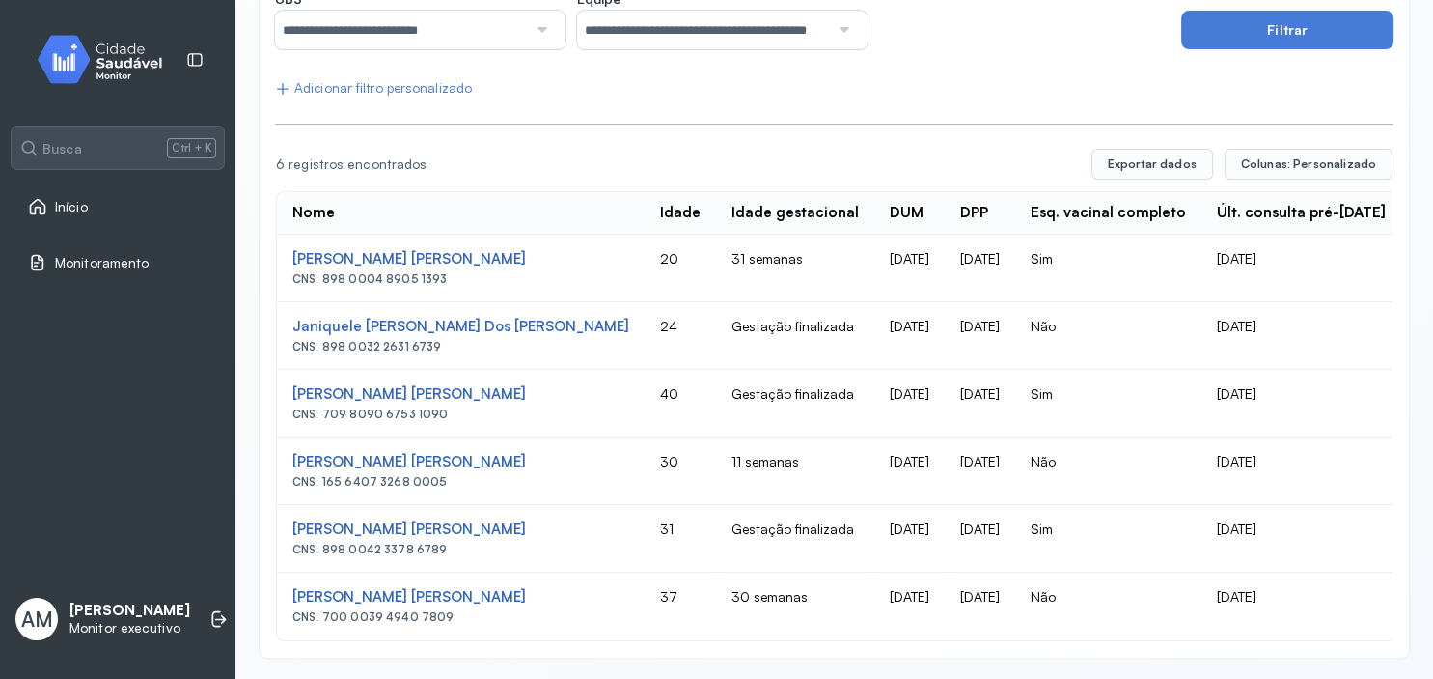
click at [1191, 110] on div "**********" at bounding box center [834, 315] width 1119 height 651
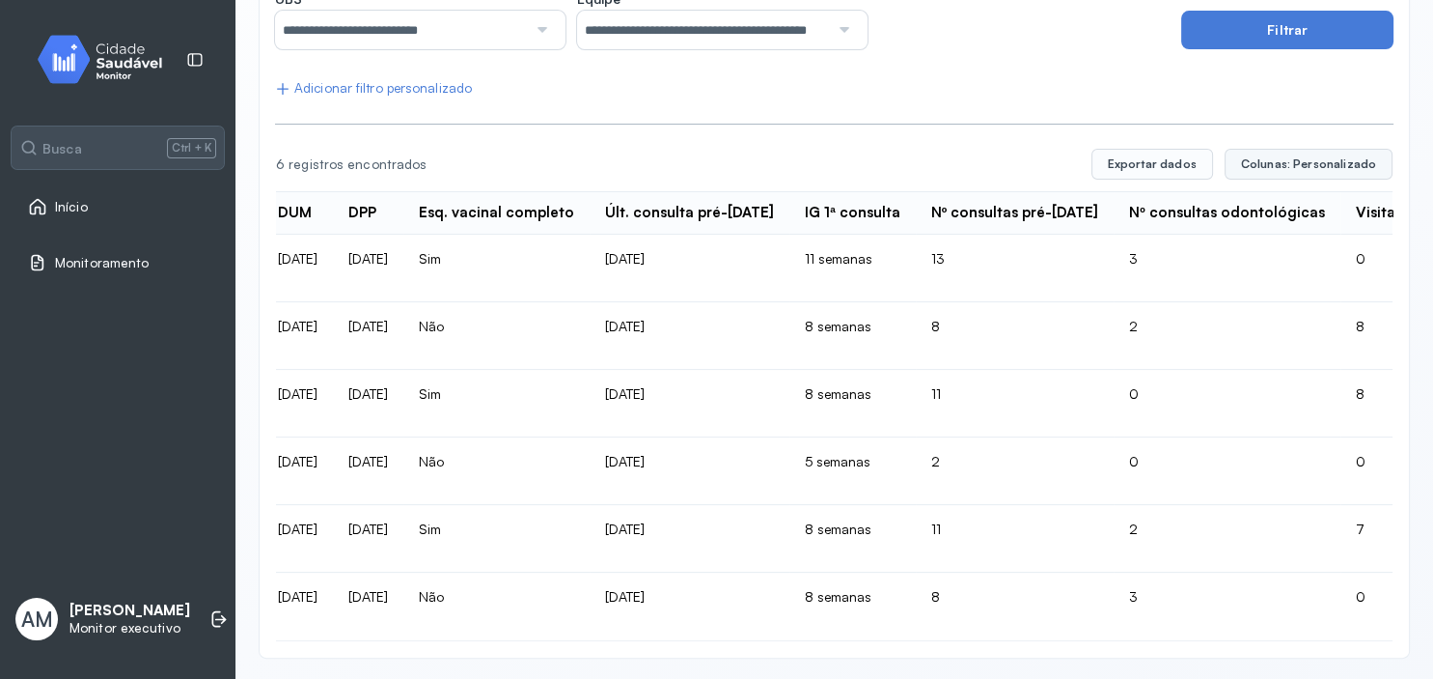
click at [1307, 168] on span "Colunas: Personalizado" at bounding box center [1308, 163] width 135 height 15
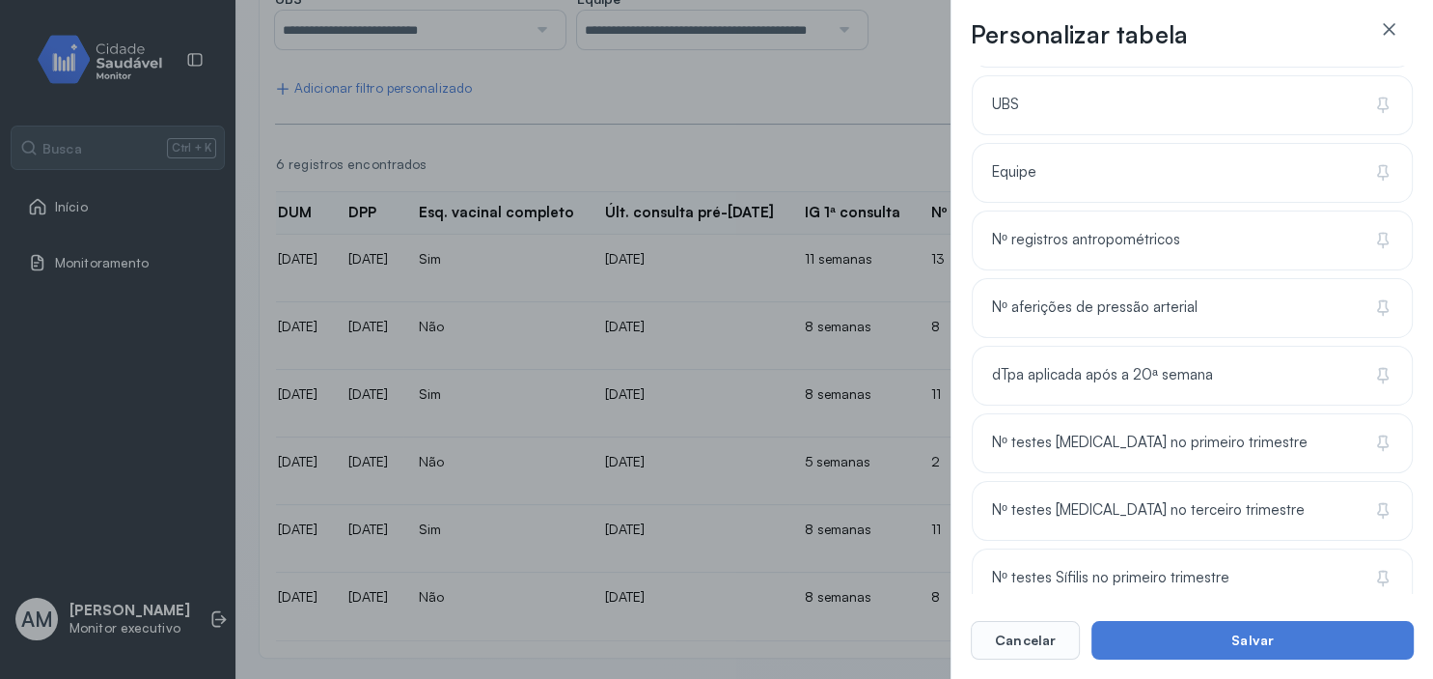
scroll to position [1402, 0]
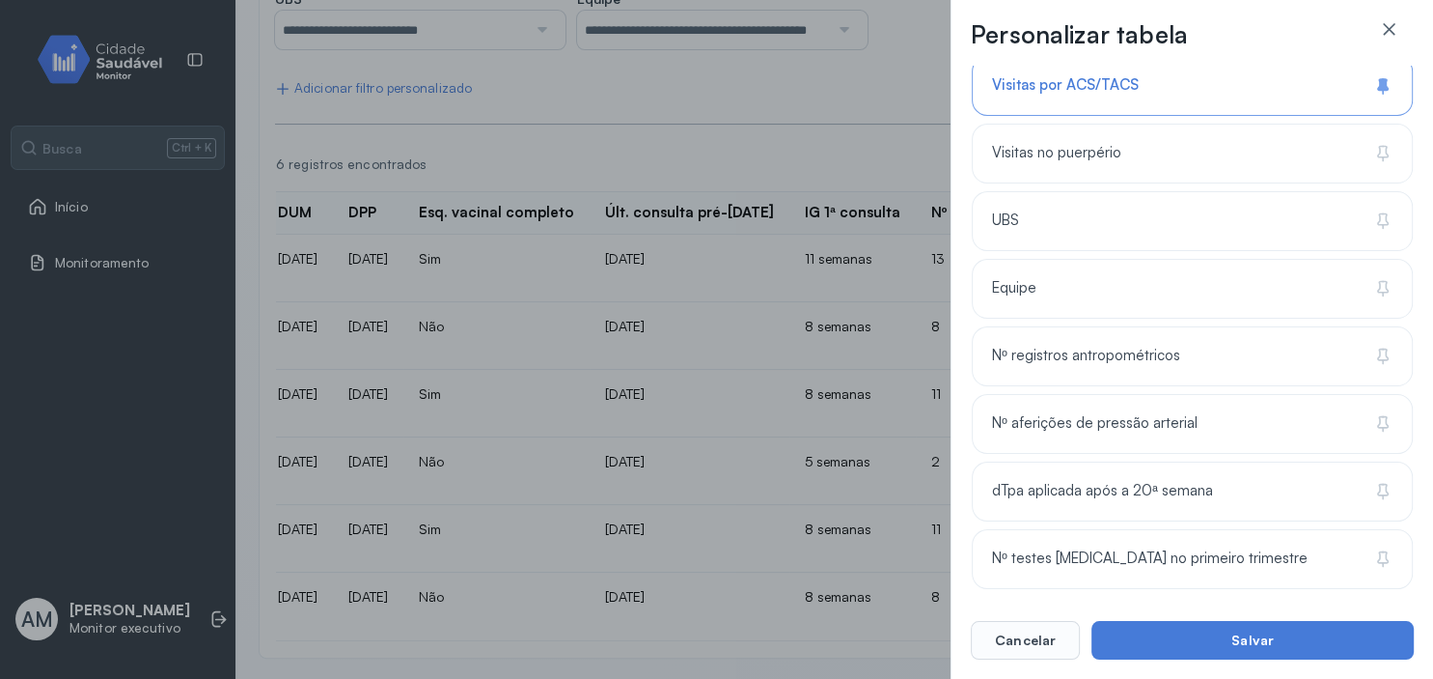
click at [1271, 461] on div "Nº aferições de pressão arterial" at bounding box center [1192, 491] width 441 height 60
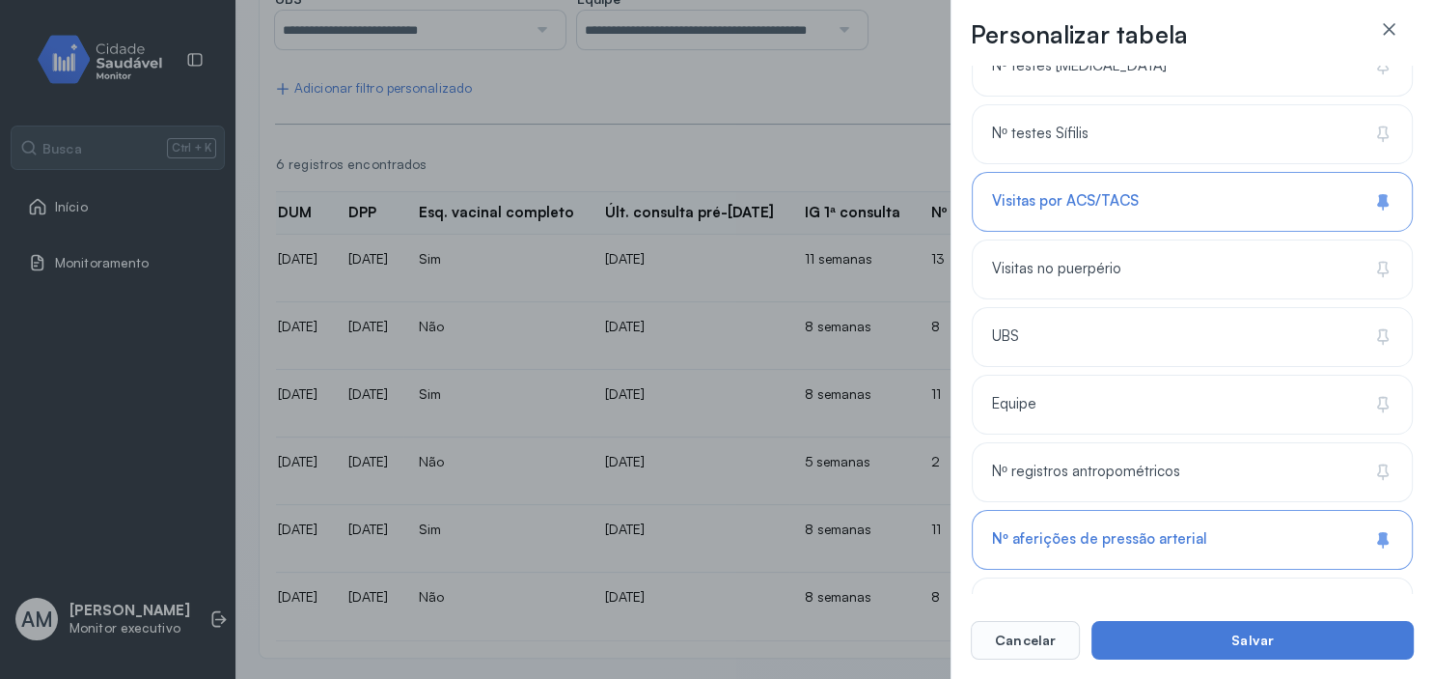
scroll to position [1171, 0]
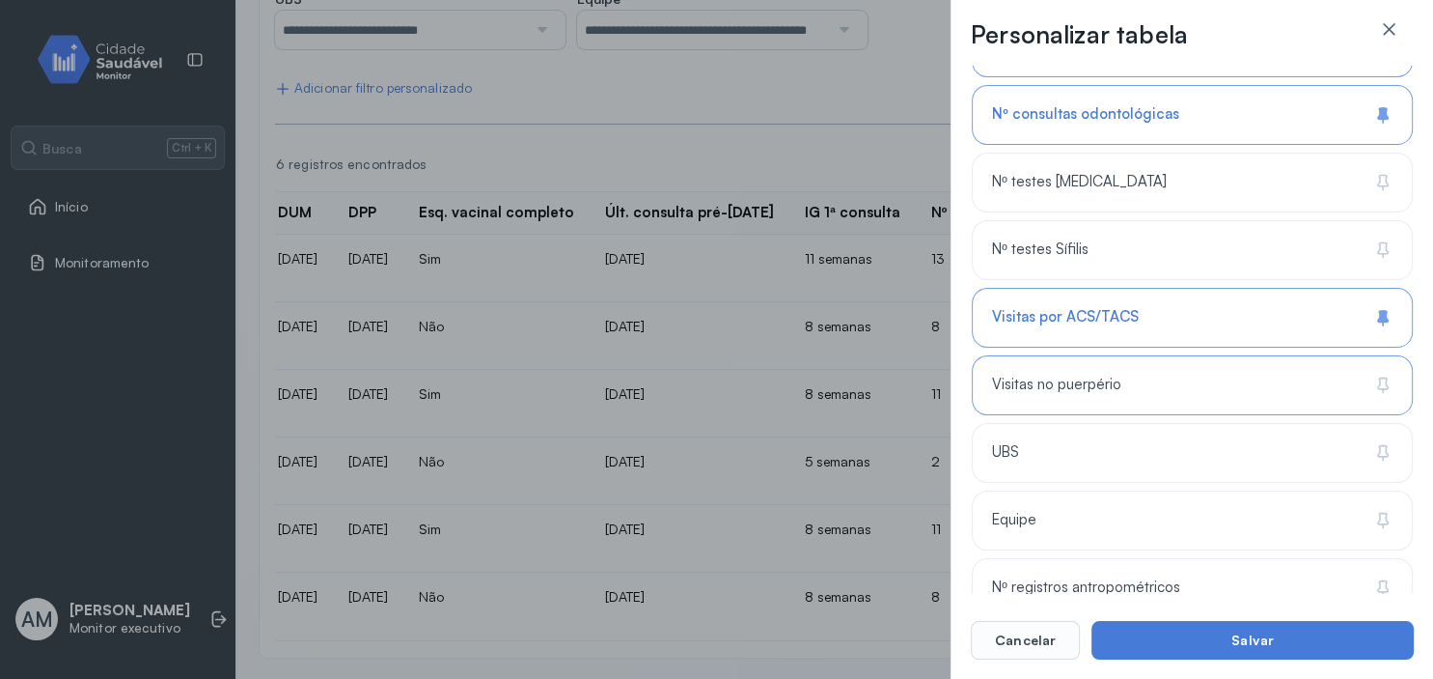
click at [1257, 423] on div "Visitas no puerpério" at bounding box center [1192, 453] width 441 height 60
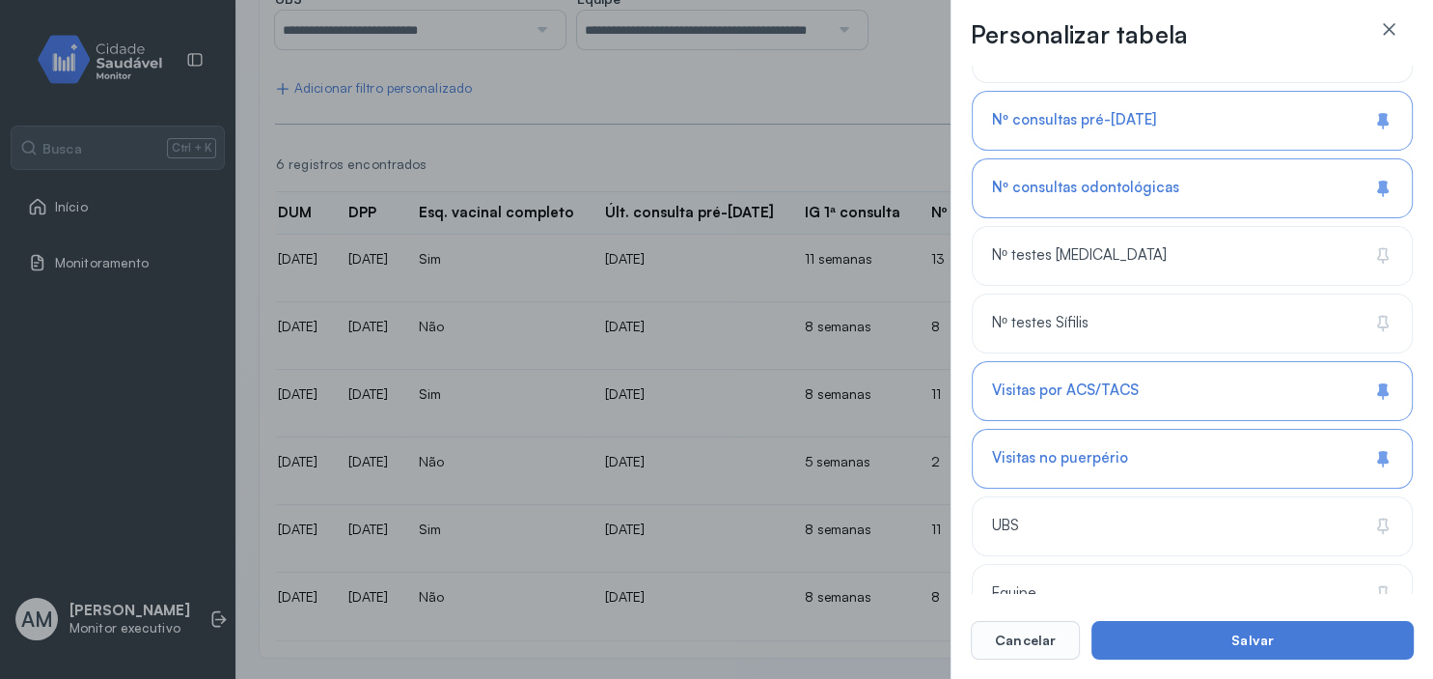
scroll to position [1055, 0]
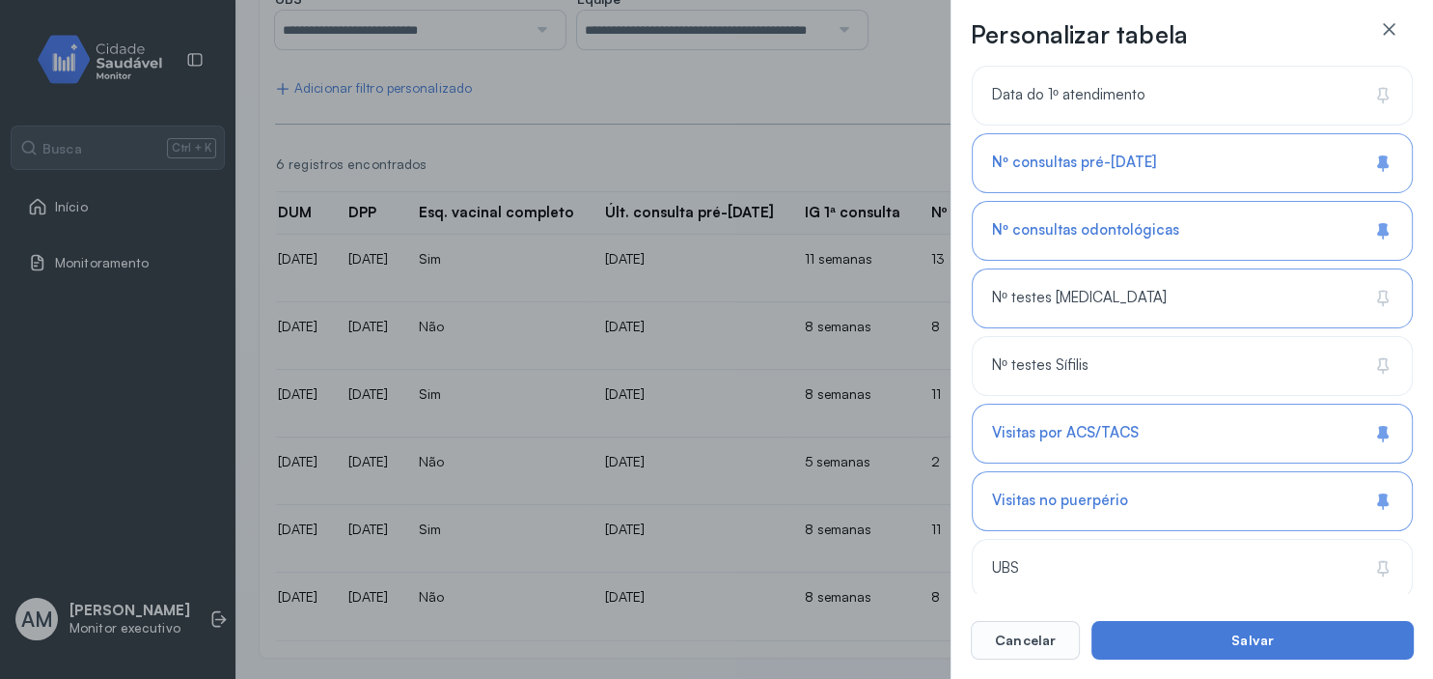
click at [1098, 336] on div "Nº testes [MEDICAL_DATA]" at bounding box center [1192, 366] width 441 height 60
click at [1113, 403] on div "Nº testes Sífilis" at bounding box center [1192, 433] width 441 height 60
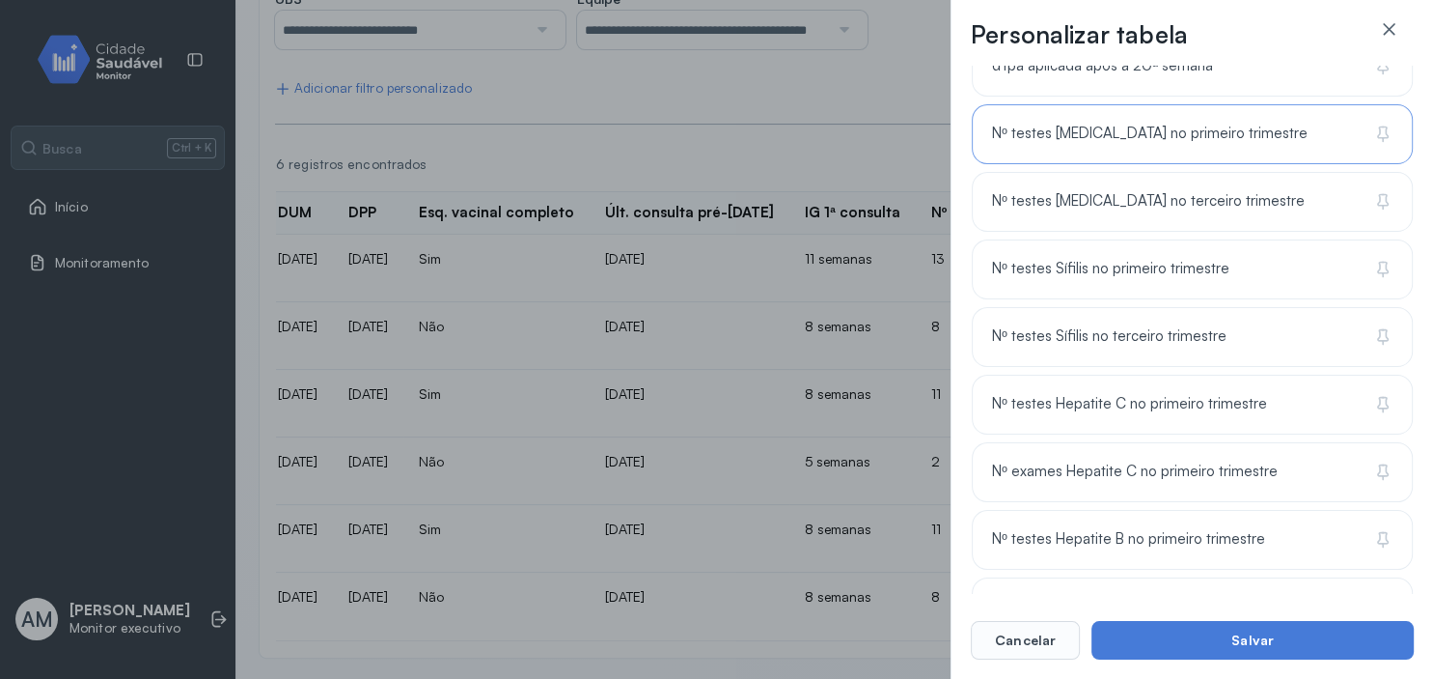
scroll to position [1866, 0]
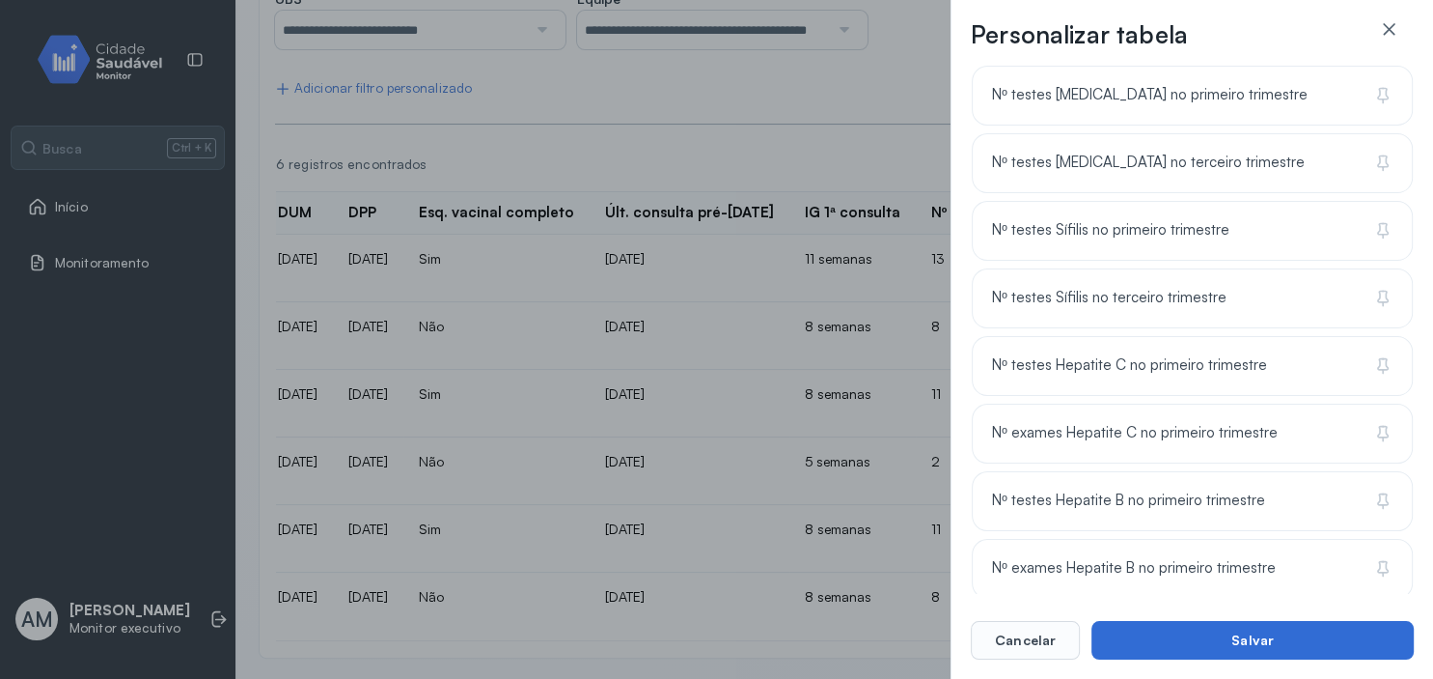
click at [1277, 643] on button "Salvar" at bounding box center [1253, 640] width 322 height 39
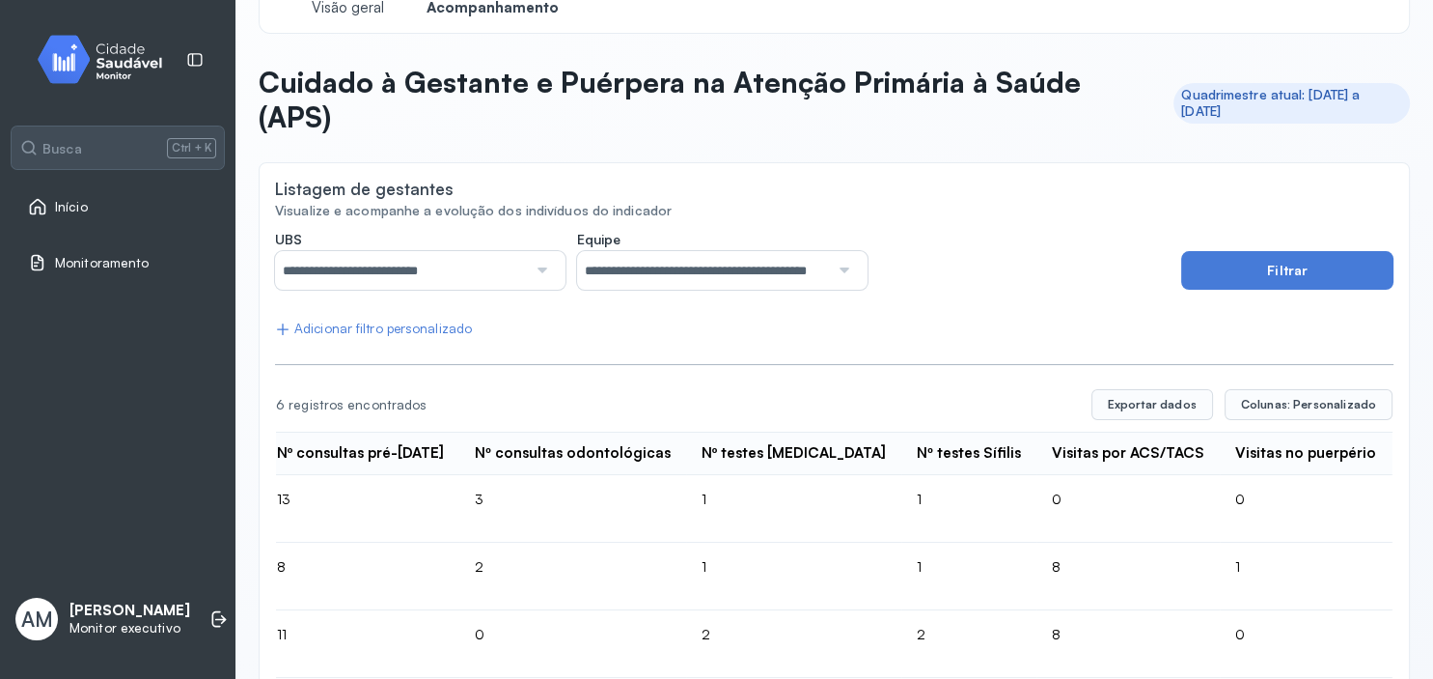
scroll to position [0, 0]
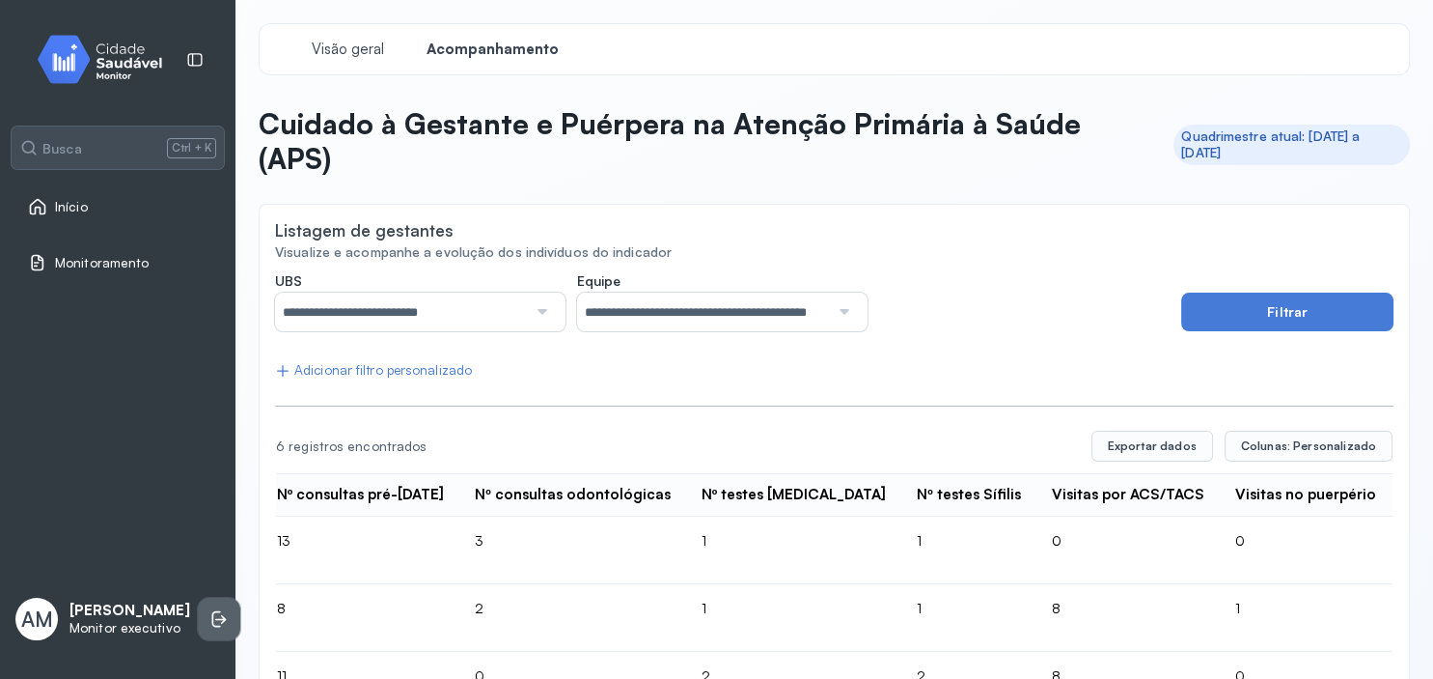
click at [209, 609] on icon at bounding box center [218, 618] width 19 height 19
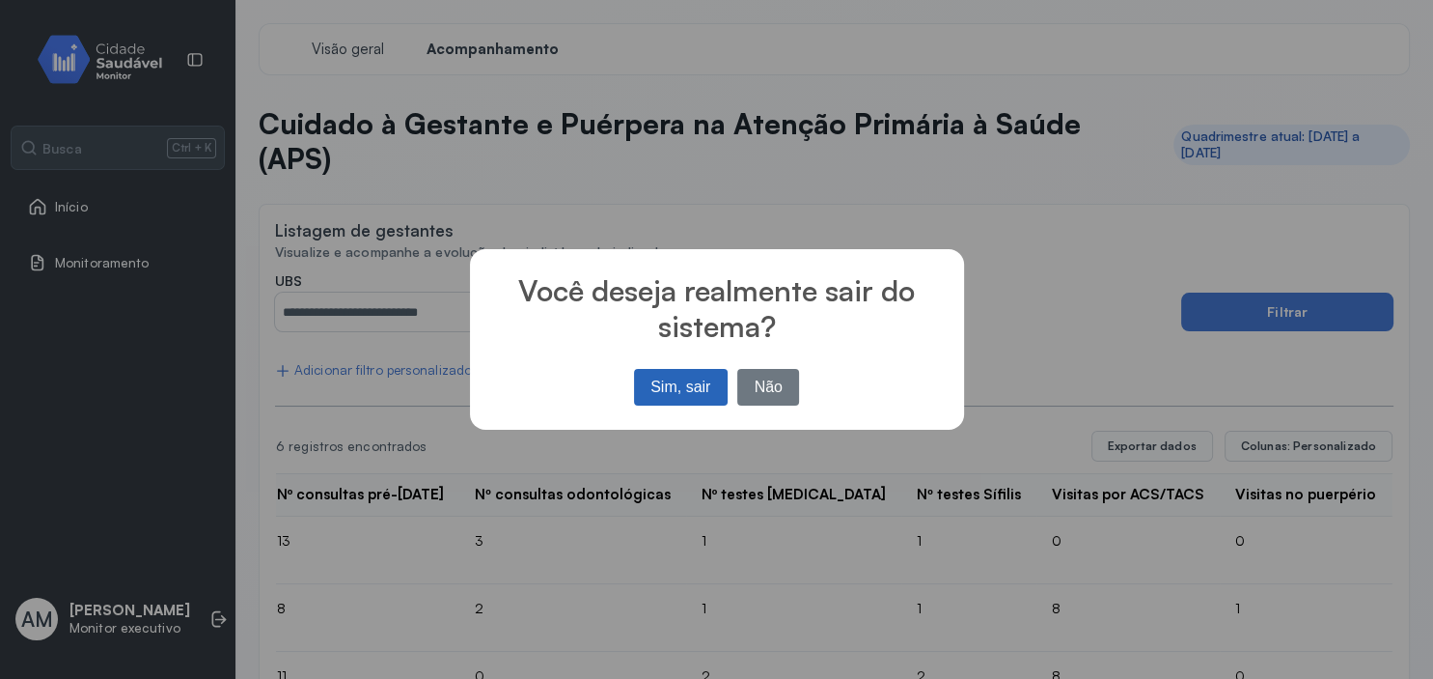
click at [700, 396] on button "Sim, sair" at bounding box center [681, 387] width 94 height 37
